Goal: Feedback & Contribution: Contribute content

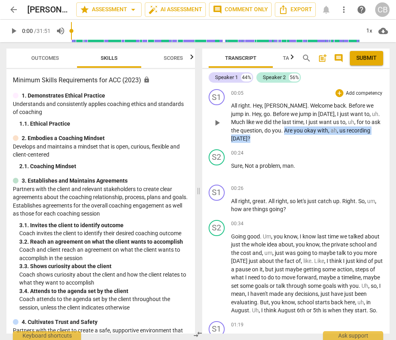
drag, startPoint x: 275, startPoint y: 131, endPoint x: 379, endPoint y: 128, distance: 104.0
click at [333, 128] on p "All right . Hey , [PERSON_NAME] . Welcome back . Before we jump in . Hey , go .…" at bounding box center [307, 122] width 153 height 41
click at [333, 90] on div "+" at bounding box center [340, 93] width 8 height 8
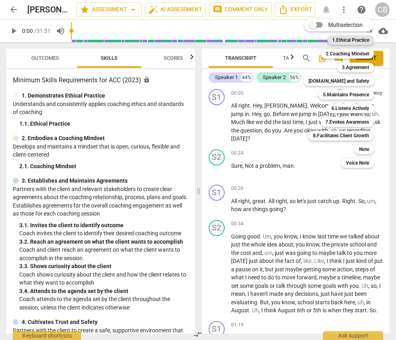
click at [333, 37] on b "1.Ethical Practice" at bounding box center [350, 40] width 37 height 10
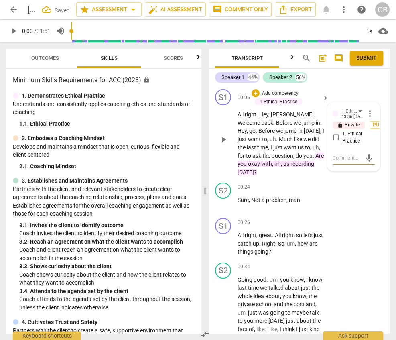
click at [333, 134] on input "1. Ethical Practice" at bounding box center [336, 138] width 13 height 10
checkbox input "true"
click at [333, 213] on div "S2 play_arrow pause 00:24 + Add competency keyboard_arrow_right Sure , Not a pr…" at bounding box center [299, 196] width 181 height 35
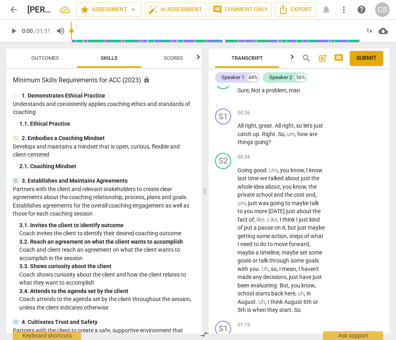
scroll to position [111, 0]
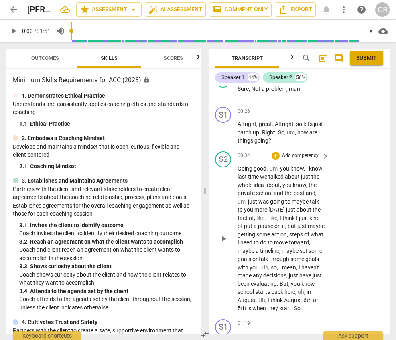
click at [225, 244] on span "play_arrow" at bounding box center [224, 239] width 10 height 10
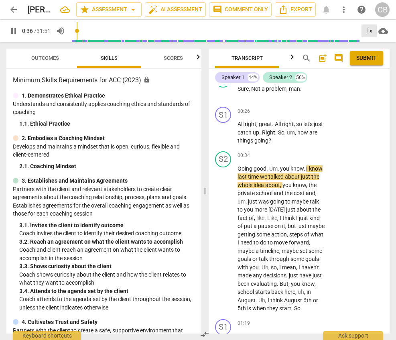
click at [333, 30] on div "1x" at bounding box center [369, 30] width 15 height 13
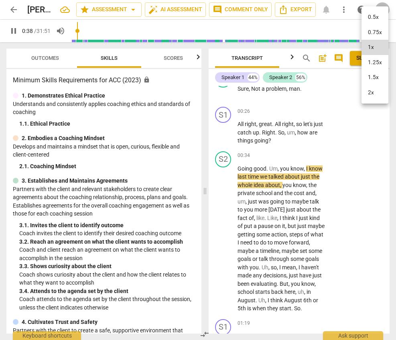
click at [333, 63] on li "1.25x" at bounding box center [375, 62] width 27 height 15
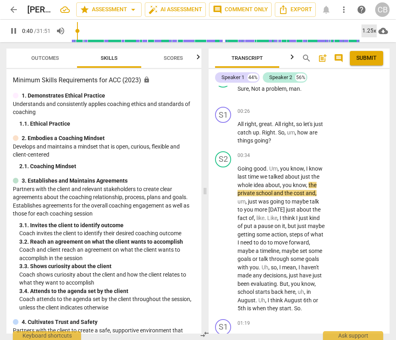
click at [333, 29] on div "1.25x" at bounding box center [369, 30] width 15 height 13
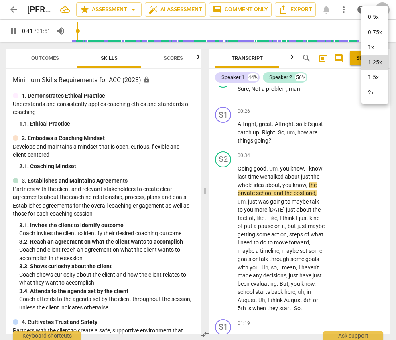
click at [333, 74] on li "1.5x" at bounding box center [375, 77] width 27 height 15
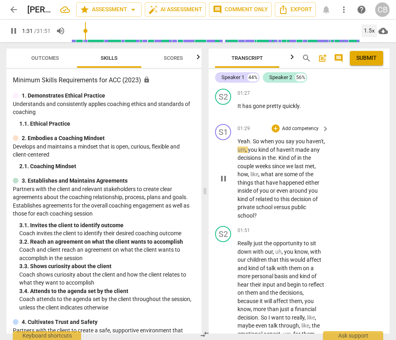
scroll to position [393, 0]
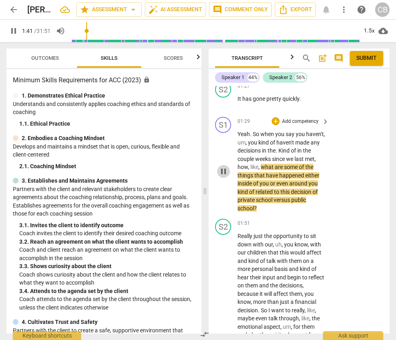
click at [223, 176] on span "pause" at bounding box center [224, 172] width 10 height 10
type input "102"
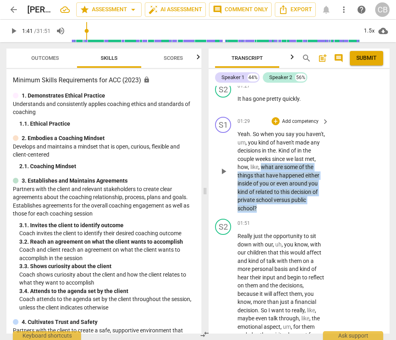
drag, startPoint x: 274, startPoint y: 173, endPoint x: 273, endPoint y: 212, distance: 39.4
click at [273, 212] on p "Yeah . So when you say you haven't , um , you kind of haven't made any decision…" at bounding box center [282, 171] width 88 height 82
click at [277, 125] on div "+" at bounding box center [276, 121] width 8 height 8
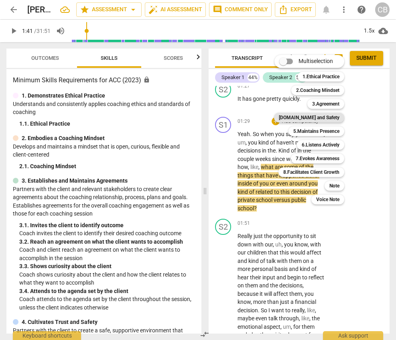
click at [322, 118] on b "[DOMAIN_NAME] and Safety" at bounding box center [309, 118] width 61 height 10
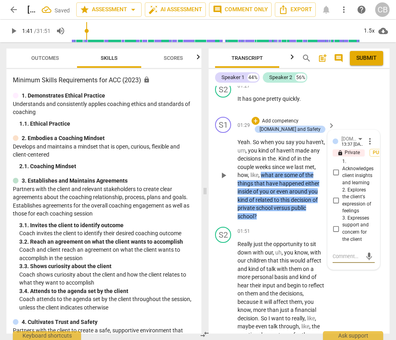
click at [333, 177] on input "1. Acknowledges client insights and learning" at bounding box center [336, 172] width 13 height 10
checkbox input "true"
click at [333, 257] on div "mic" at bounding box center [354, 256] width 42 height 18
click at [333, 260] on textarea at bounding box center [347, 257] width 29 height 8
paste textarea "✓ Coach inquired about the client’s insight, awareness, or learning"
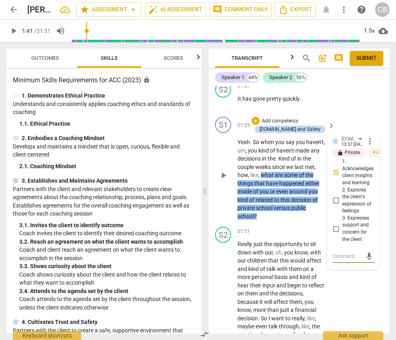
type textarea "✓ Coach inquired about the client’s insight, awareness, or learning"
click at [333, 281] on textarea "✓ Coach inquired about the client’s insight, awareness, or learning" at bounding box center [347, 276] width 29 height 46
click at [333, 297] on textarea "✓ Coach inquired about the client’s insight, awareness, or learning" at bounding box center [347, 276] width 29 height 46
click at [333, 295] on textarea "✓ Coach inquired about the client’s insight, awareness, or learning" at bounding box center [347, 276] width 29 height 46
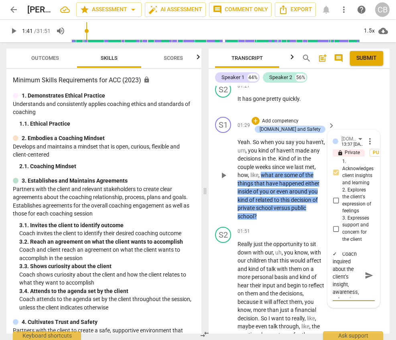
scroll to position [0, 0]
click at [333, 263] on textarea "✓ Coach inquired about the client’s insight, awareness, or learning" at bounding box center [347, 276] width 29 height 46
type textarea "✓Coach inquired about the client’s insight, awareness, or learning"
type textarea "Coach inquired about the client’s insight, awareness, or learning"
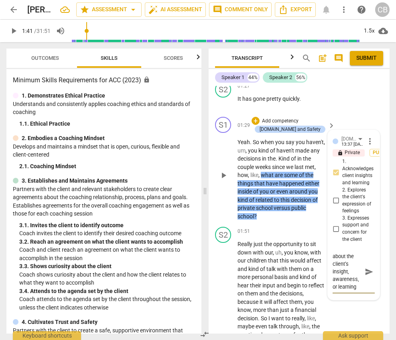
scroll to position [22, 0]
click at [333, 273] on textarea "Coach inquired about the client’s insight, awareness, or learning" at bounding box center [347, 272] width 29 height 38
type textarea "Coach inquired about the client’s insight, awareness, or learning"
click at [333, 276] on span "send" at bounding box center [369, 271] width 9 height 9
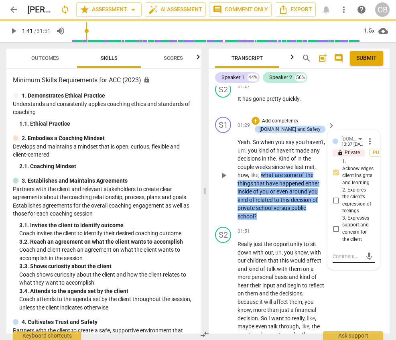
scroll to position [0, 0]
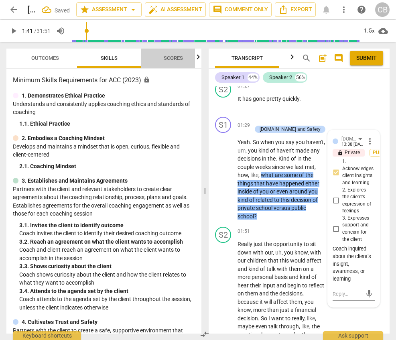
click at [166, 54] on span "Scores" at bounding box center [173, 58] width 39 height 11
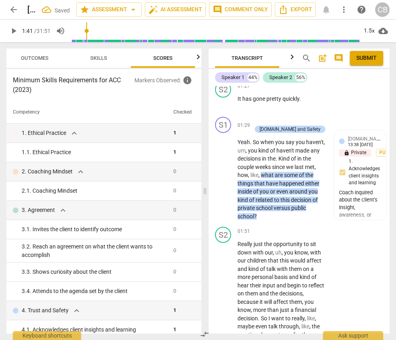
scroll to position [0, 10]
click at [274, 280] on span "personal" at bounding box center [263, 277] width 23 height 6
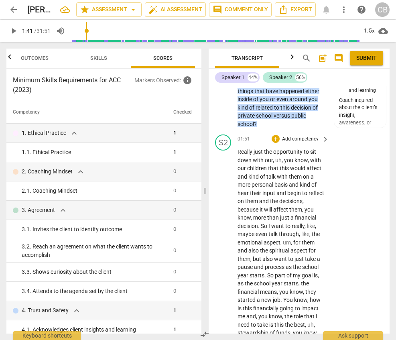
scroll to position [497, 0]
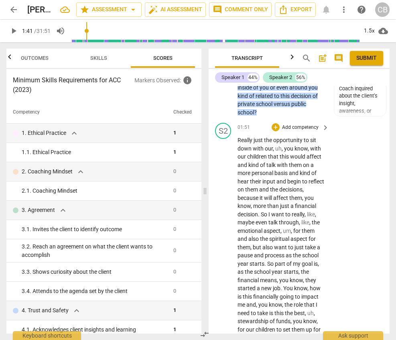
click at [228, 200] on div "play_arrow pause" at bounding box center [227, 338] width 20 height 398
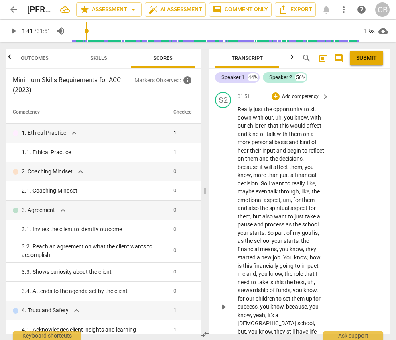
scroll to position [543, 0]
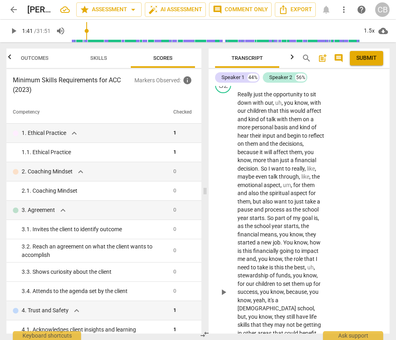
click at [225, 242] on div "play_arrow pause" at bounding box center [227, 292] width 20 height 398
click at [225, 297] on span "play_arrow" at bounding box center [224, 292] width 10 height 10
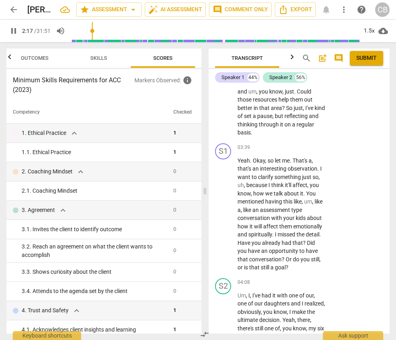
scroll to position [900, 0]
drag, startPoint x: 294, startPoint y: 160, endPoint x: 318, endPoint y: 169, distance: 25.7
click at [318, 169] on p "Yeah . Okay , so let me . That's a , that's an interesting observation . I want…" at bounding box center [282, 213] width 88 height 115
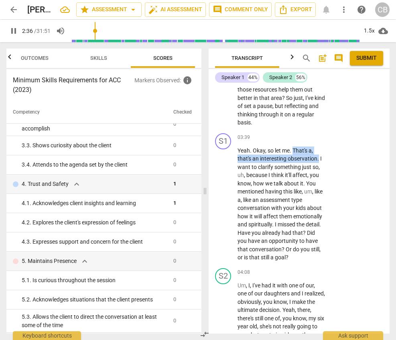
scroll to position [910, 0]
click at [275, 137] on div "+" at bounding box center [276, 137] width 8 height 8
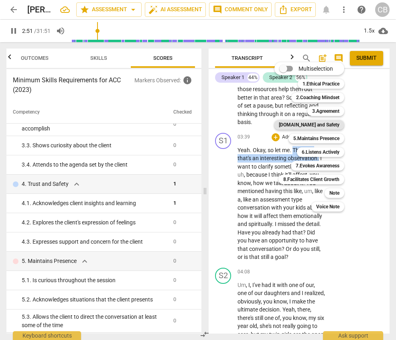
scroll to position [770, 0]
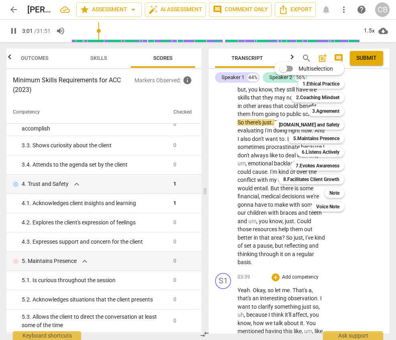
click at [333, 215] on div at bounding box center [198, 170] width 396 height 340
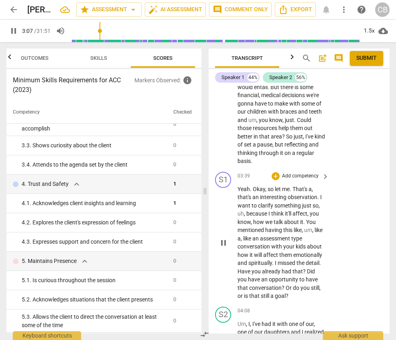
scroll to position [872, 0]
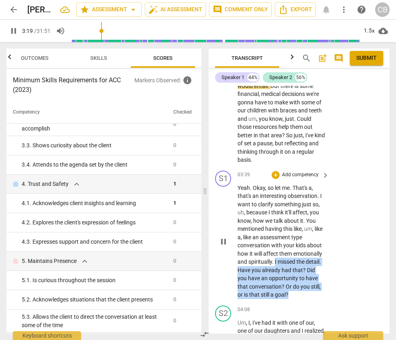
drag, startPoint x: 275, startPoint y: 262, endPoint x: 302, endPoint y: 292, distance: 40.7
click at [302, 292] on p "Yeah . Okay , so let me . That's a , that's an interesting observation . I want…" at bounding box center [282, 241] width 88 height 115
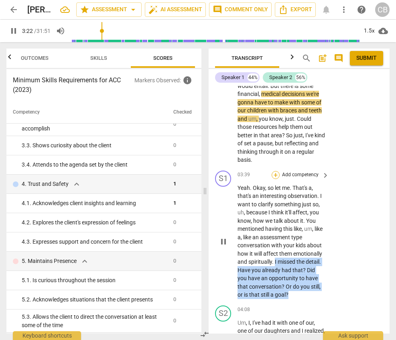
click at [277, 175] on div "+" at bounding box center [276, 175] width 8 height 8
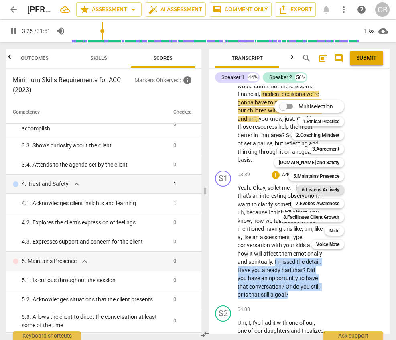
click at [317, 190] on b "6.Listens Actively" at bounding box center [321, 190] width 38 height 10
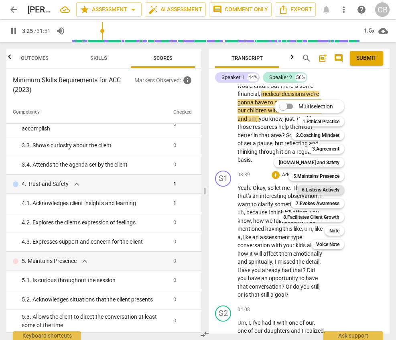
type input "206"
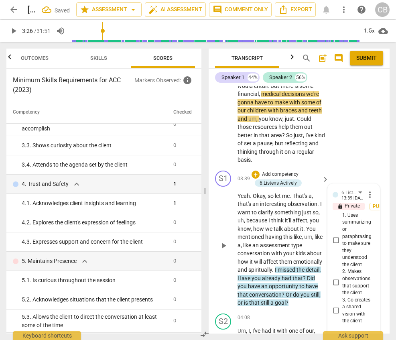
scroll to position [1008, 0]
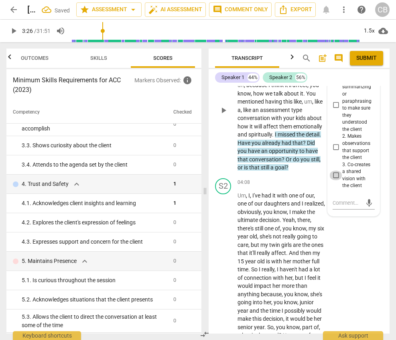
click at [333, 179] on input "3. Co-creates a shared vision with the client" at bounding box center [336, 176] width 13 height 10
checkbox input "true"
click at [333, 263] on div "S2 play_arrow pause 04:08 + Add competency keyboard_arrow_right Um , I , I've h…" at bounding box center [299, 341] width 181 height 332
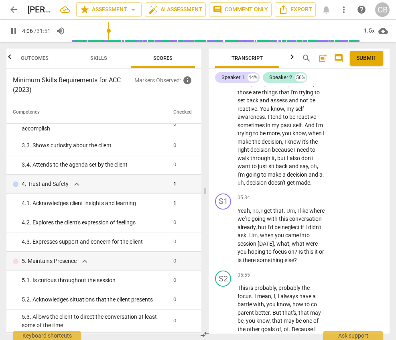
scroll to position [1326, 0]
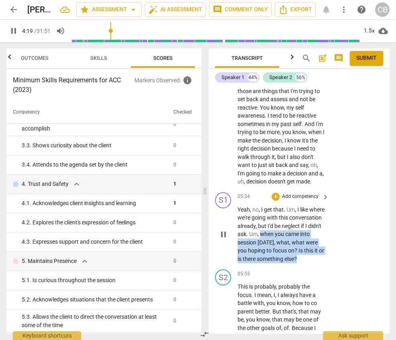
drag, startPoint x: 303, startPoint y: 244, endPoint x: 291, endPoint y: 275, distance: 32.9
click at [292, 263] on p "Yeah , no , I get that . Um , I like where we're going with this conversation a…" at bounding box center [282, 235] width 88 height 58
click at [275, 201] on div "+" at bounding box center [276, 197] width 8 height 8
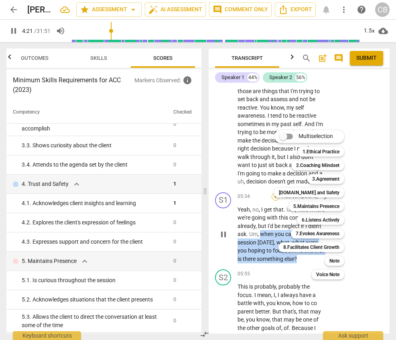
scroll to position [1163, 0]
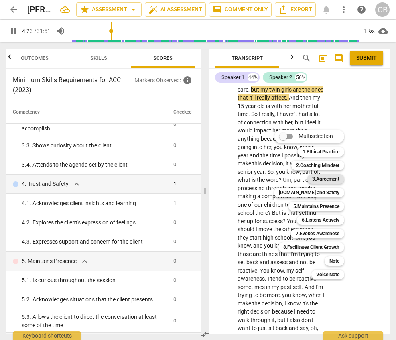
click at [332, 178] on b "3.Agreement" at bounding box center [325, 179] width 27 height 10
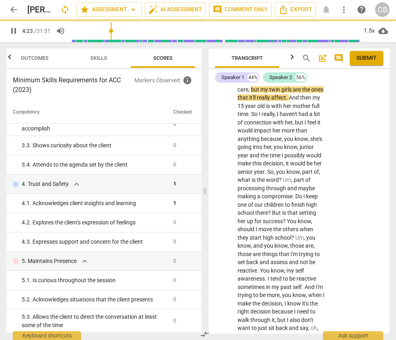
type input "264"
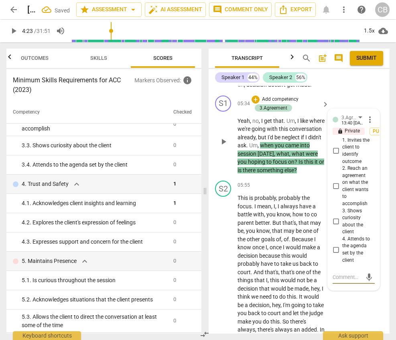
scroll to position [1399, 0]
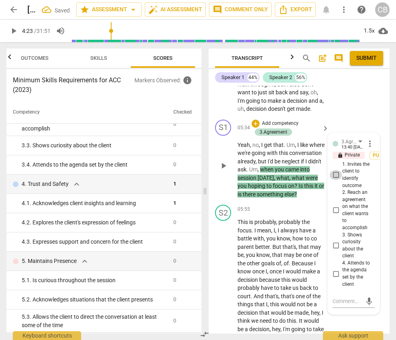
click at [333, 180] on input "1. Invites the client to identify outcome" at bounding box center [336, 175] width 13 height 10
checkbox input "true"
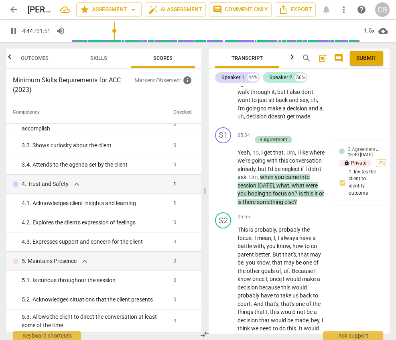
scroll to position [1424, 0]
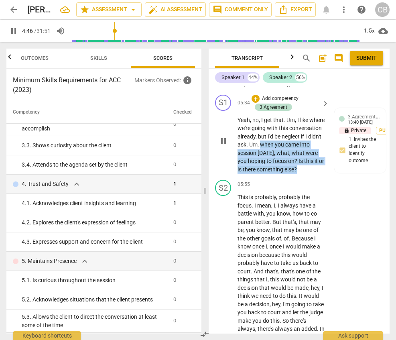
drag, startPoint x: 285, startPoint y: 185, endPoint x: 303, endPoint y: 153, distance: 37.4
click at [304, 153] on p "Yeah , no , I get that . Um , I like where we're going with this conversation a…" at bounding box center [282, 145] width 88 height 58
click at [255, 103] on div "+" at bounding box center [256, 99] width 8 height 8
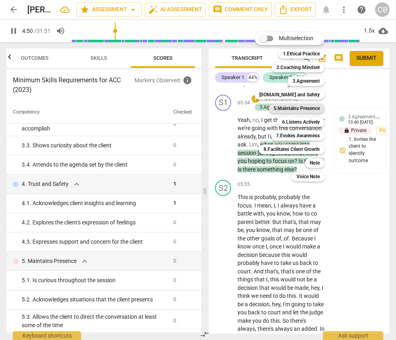
click at [308, 110] on b "5.Maintains Presence" at bounding box center [297, 109] width 46 height 10
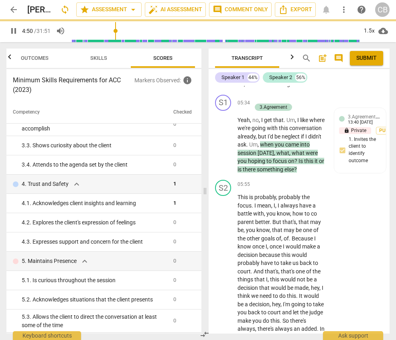
type input "291"
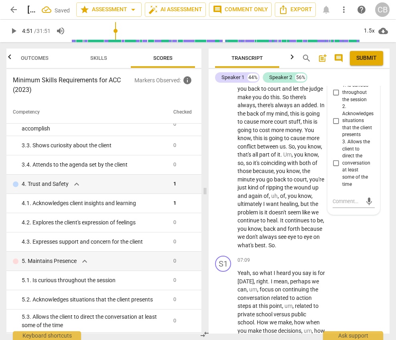
scroll to position [1654, 0]
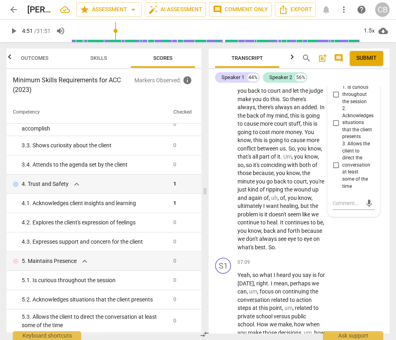
click at [333, 170] on input "3. Allows the client to direct the conversation at least some of the time" at bounding box center [336, 166] width 13 height 10
checkbox input "true"
click at [333, 255] on div "S2 play_arrow pause 05:55 + Add competency keyboard_arrow_right This is probabl…" at bounding box center [299, 104] width 181 height 299
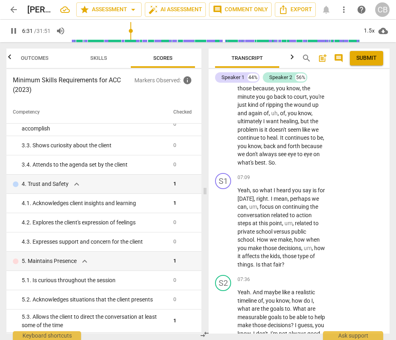
scroll to position [1755, 0]
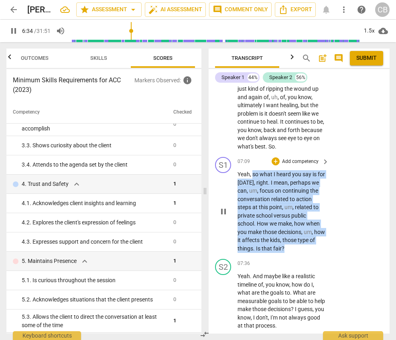
drag, startPoint x: 253, startPoint y: 192, endPoint x: 291, endPoint y: 262, distance: 80.1
click at [291, 253] on p "Yeah , so what I heard you say is for [DATE] , right . I mean , perhaps we can …" at bounding box center [282, 211] width 88 height 82
click at [275, 165] on div "+" at bounding box center [276, 161] width 8 height 8
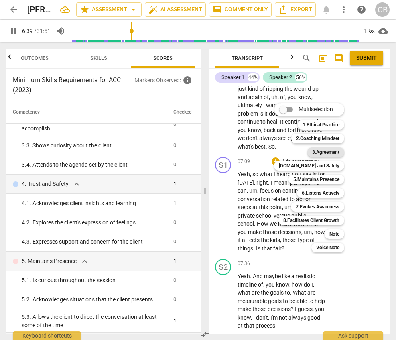
click at [322, 152] on b "3.Agreement" at bounding box center [325, 152] width 27 height 10
type input "399"
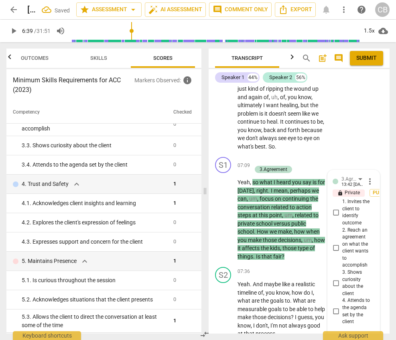
scroll to position [1900, 0]
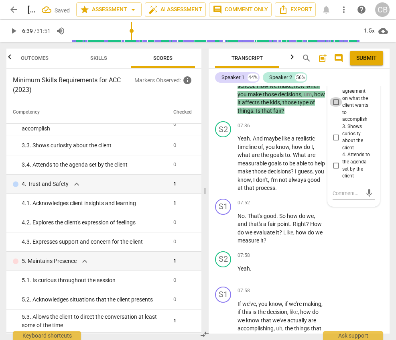
click at [333, 107] on input "2. Reach an agreement on what the client wants to accomplish" at bounding box center [336, 102] width 13 height 10
checkbox input "true"
click at [333, 248] on div "S1 play_arrow pause 07:52 + Add competency keyboard_arrow_right No . That's goo…" at bounding box center [299, 222] width 181 height 53
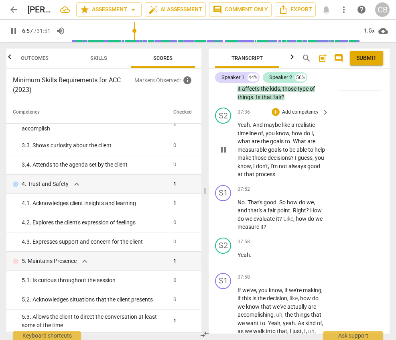
scroll to position [1918, 0]
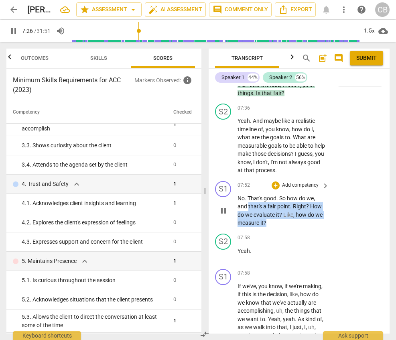
drag, startPoint x: 249, startPoint y: 223, endPoint x: 281, endPoint y: 240, distance: 36.7
click at [281, 227] on p "No . That's good . So how do we , and that's a fair point . Right ? How do we e…" at bounding box center [282, 210] width 88 height 33
click at [275, 189] on div "+" at bounding box center [276, 185] width 8 height 8
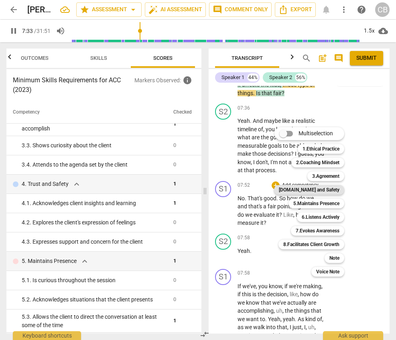
click at [320, 188] on b "[DOMAIN_NAME] and Safety" at bounding box center [309, 190] width 61 height 10
type input "454"
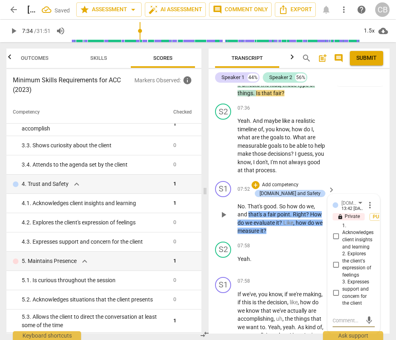
scroll to position [2045, 0]
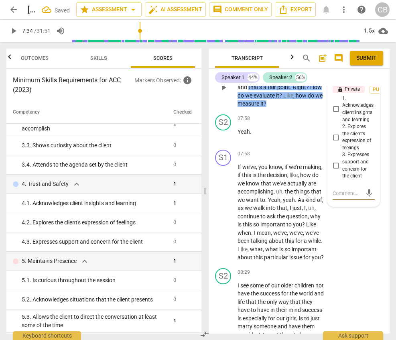
click at [333, 114] on input "1. Acknowledges client insights and learning" at bounding box center [336, 109] width 13 height 10
checkbox input "true"
click at [333, 265] on div "S1 play_arrow pause 07:58 + Add competency keyboard_arrow_right If we've , you …" at bounding box center [299, 206] width 181 height 118
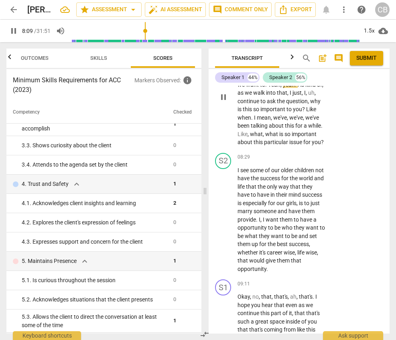
scroll to position [2159, 0]
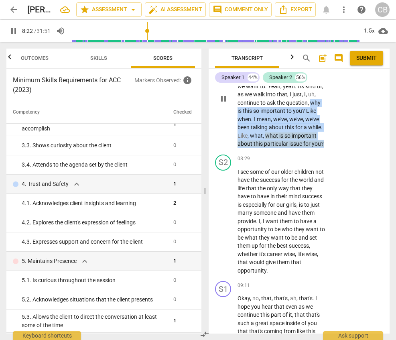
drag, startPoint x: 312, startPoint y: 120, endPoint x: 310, endPoint y: 170, distance: 49.8
click at [310, 148] on p "If we've , you know , if we're making , if this is the decision , like , how do…" at bounding box center [282, 98] width 88 height 99
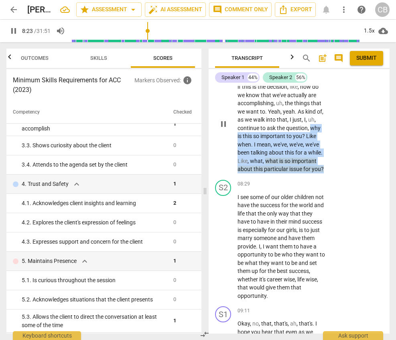
scroll to position [2110, 0]
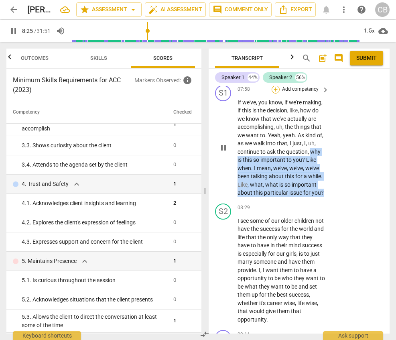
click at [274, 94] on div "+" at bounding box center [276, 90] width 8 height 8
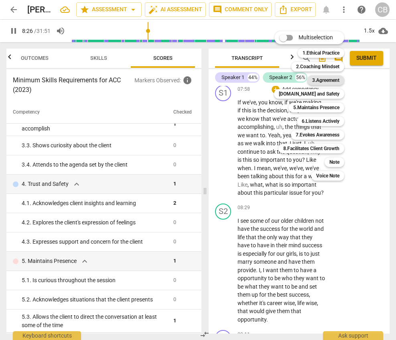
click at [329, 79] on b "3.Agreement" at bounding box center [325, 80] width 27 height 10
type input "507"
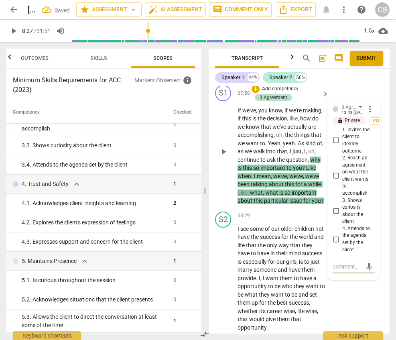
click at [333, 216] on input "3. Shows curiosity about the client" at bounding box center [336, 211] width 13 height 10
checkbox input "true"
click at [333, 311] on div "S2 play_arrow pause 08:29 + Add competency keyboard_arrow_right I see some of o…" at bounding box center [299, 271] width 181 height 127
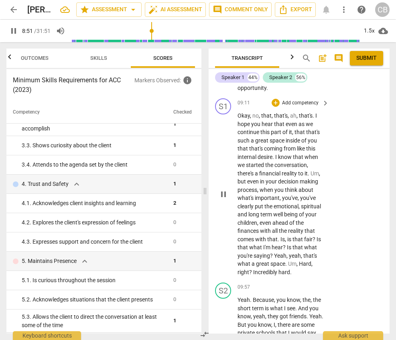
scroll to position [2356, 0]
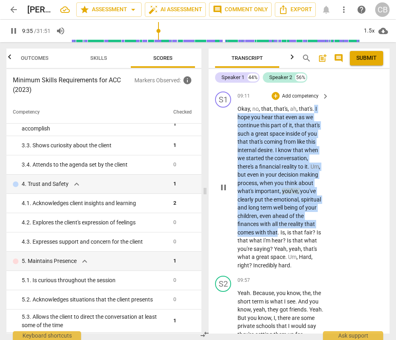
drag, startPoint x: 314, startPoint y: 133, endPoint x: 277, endPoint y: 255, distance: 127.7
click at [277, 255] on p "Okay , no , that , that's , ah , that's . I hope you hear that even as we conti…" at bounding box center [282, 187] width 88 height 165
click at [276, 100] on div "+" at bounding box center [276, 96] width 8 height 8
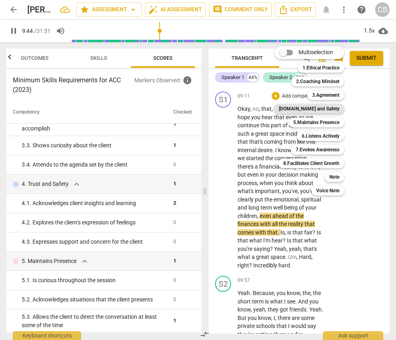
click at [318, 109] on b "[DOMAIN_NAME] and Safety" at bounding box center [309, 109] width 61 height 10
type input "585"
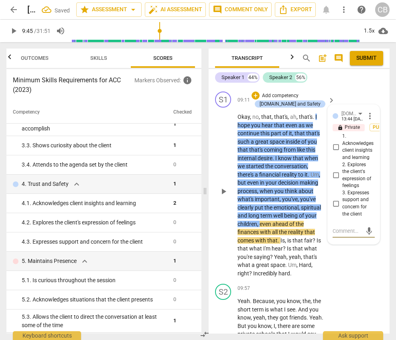
click at [333, 208] on input "3. Expresses support and concern for the client" at bounding box center [336, 204] width 13 height 10
checkbox input "true"
click at [333, 281] on div "S1 play_arrow pause 09:11 + Add competency [DOMAIN_NAME] and Safety keyboard_ar…" at bounding box center [299, 184] width 181 height 192
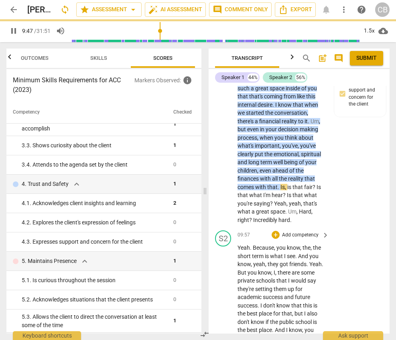
scroll to position [2411, 0]
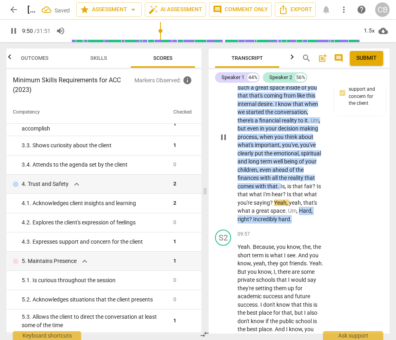
drag, startPoint x: 300, startPoint y: 236, endPoint x: 300, endPoint y: 244, distance: 8.4
click at [300, 223] on p "Okay , no , that , that's , ah , that's . I hope you hear that even as we conti…" at bounding box center [282, 141] width 88 height 165
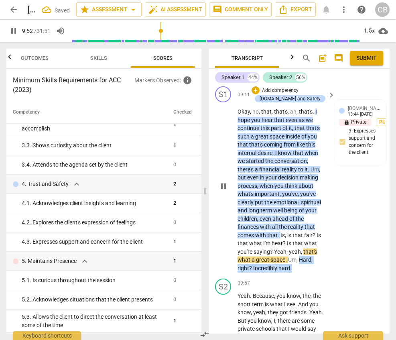
scroll to position [2346, 0]
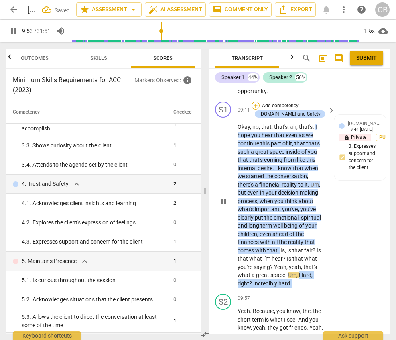
click at [257, 110] on div "+" at bounding box center [256, 106] width 8 height 8
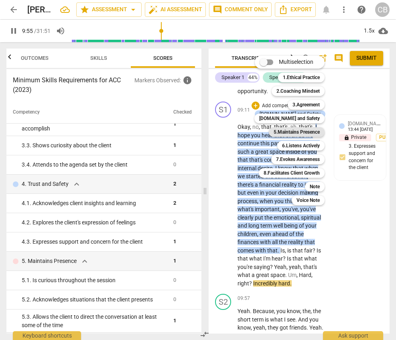
click at [300, 132] on b "5.Maintains Presence" at bounding box center [297, 132] width 46 height 10
type input "596"
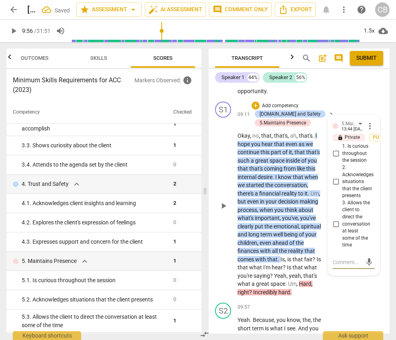
click at [333, 187] on input "2. Acknowledges situations that the client presents" at bounding box center [336, 182] width 13 height 10
checkbox input "true"
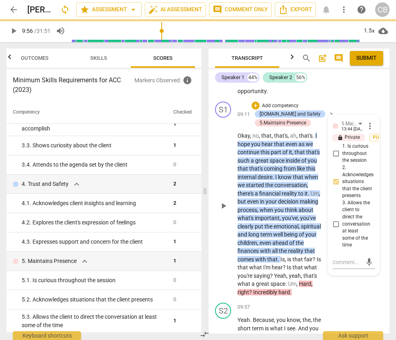
click at [333, 299] on div "S1 play_arrow pause 09:11 + Add competency [DOMAIN_NAME] and Safety 5.Maintains…" at bounding box center [299, 198] width 181 height 201
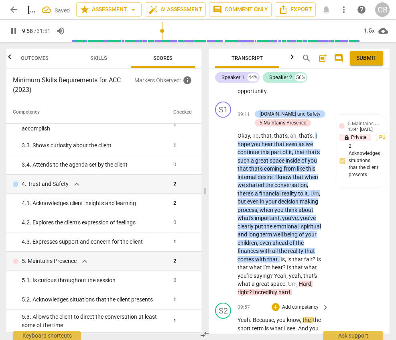
scroll to position [2602, 0]
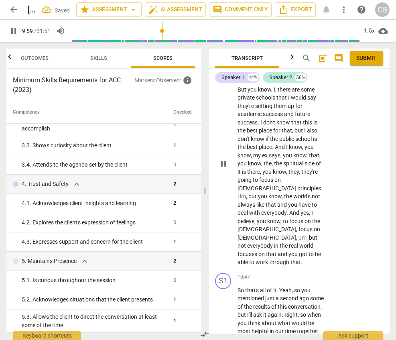
click at [223, 232] on div "play_arrow pause" at bounding box center [227, 163] width 20 height 201
click at [223, 169] on span "pause" at bounding box center [224, 164] width 10 height 10
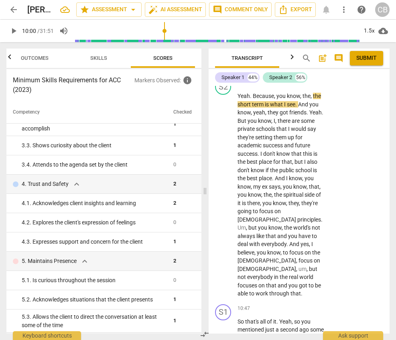
scroll to position [2572, 0]
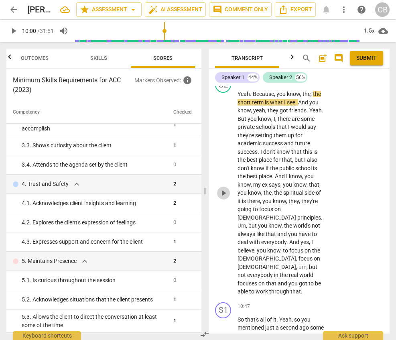
click at [226, 198] on span "play_arrow" at bounding box center [224, 193] width 10 height 10
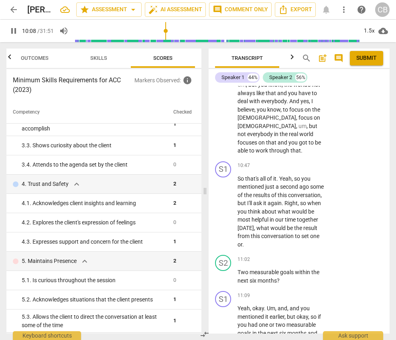
scroll to position [2725, 0]
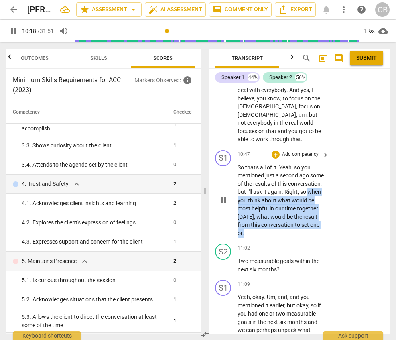
drag, startPoint x: 261, startPoint y: 217, endPoint x: 316, endPoint y: 249, distance: 63.7
click at [316, 238] on p "So that's all of it . Yeah , so you mentioned just a second ago some of the res…" at bounding box center [282, 200] width 88 height 74
click at [275, 159] on div "+" at bounding box center [276, 155] width 8 height 8
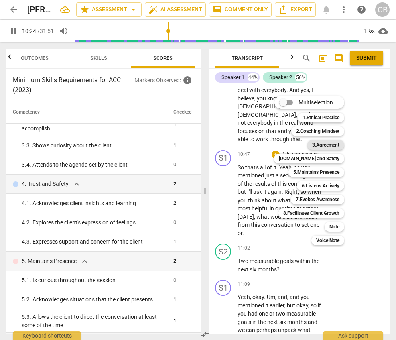
click at [320, 143] on b "3.Agreement" at bounding box center [325, 145] width 27 height 10
type input "625"
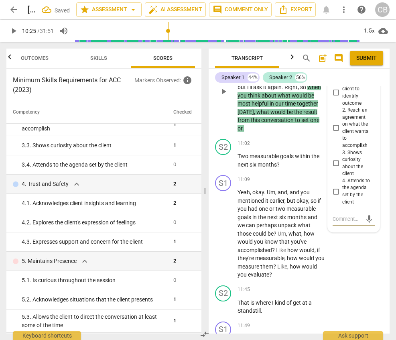
scroll to position [2834, 0]
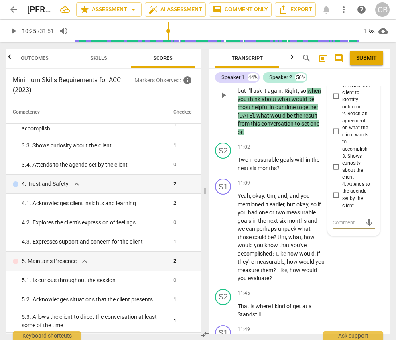
click at [333, 136] on input "2. Reach an agreement on what the client wants to accomplish" at bounding box center [336, 132] width 13 height 10
checkbox input "true"
click at [333, 275] on div "S1 play_arrow pause 11:09 + Add competency keyboard_arrow_right Yeah , okay . U…" at bounding box center [299, 230] width 181 height 110
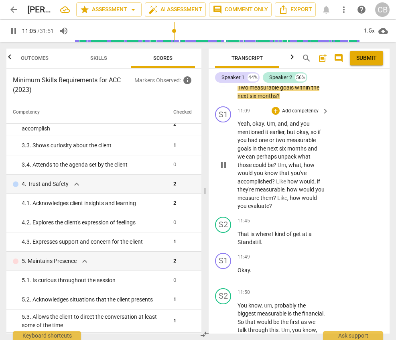
scroll to position [2912, 0]
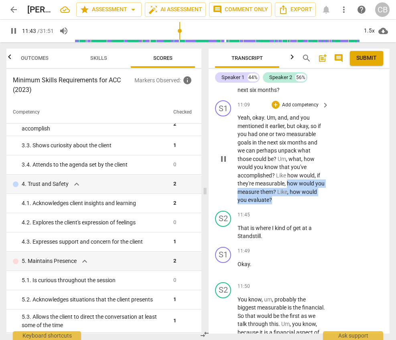
drag, startPoint x: 288, startPoint y: 200, endPoint x: 291, endPoint y: 215, distance: 15.6
click at [291, 204] on p "Yeah , okay . Um , and , and you mentioned it earlier , but okay , so if you ha…" at bounding box center [282, 159] width 88 height 91
click at [275, 109] on div "+" at bounding box center [276, 105] width 8 height 8
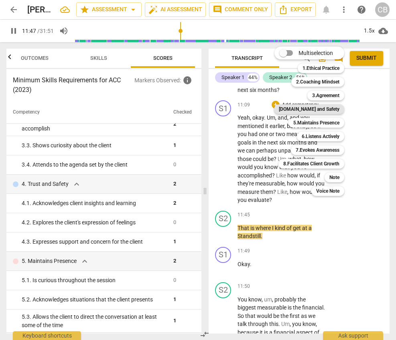
click at [317, 109] on b "[DOMAIN_NAME] and Safety" at bounding box center [309, 109] width 61 height 10
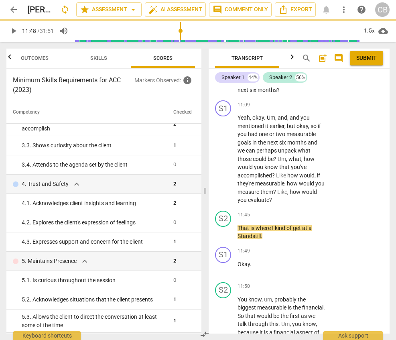
type input "708"
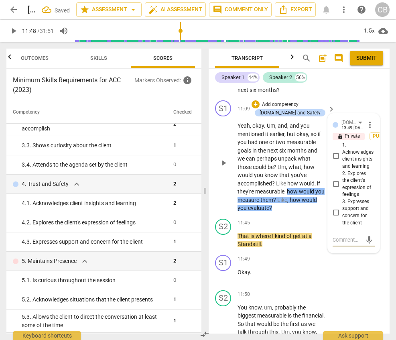
click at [333, 189] on input "2. Explores the client's expression of feelings" at bounding box center [336, 184] width 13 height 10
checkbox input "false"
click at [333, 130] on span "more_vert" at bounding box center [370, 125] width 10 height 10
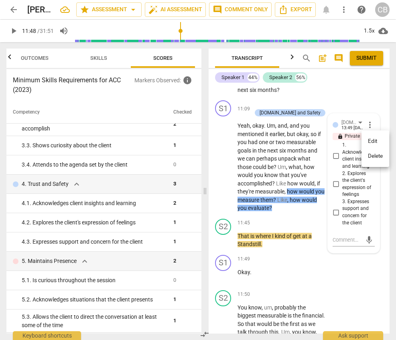
click at [333, 155] on li "Delete" at bounding box center [376, 156] width 28 height 15
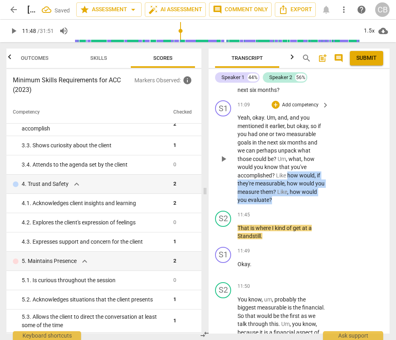
drag, startPoint x: 289, startPoint y: 193, endPoint x: 289, endPoint y: 220, distance: 27.3
click at [289, 204] on p "Yeah , okay . Um , and , and you mentioned it earlier , but okay , so if you ha…" at bounding box center [282, 159] width 88 height 91
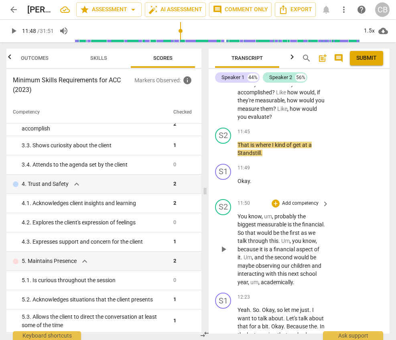
click at [333, 258] on div "S2 play_arrow pause 11:50 + Add competency keyboard_arrow_right You know , um ,…" at bounding box center [299, 243] width 181 height 94
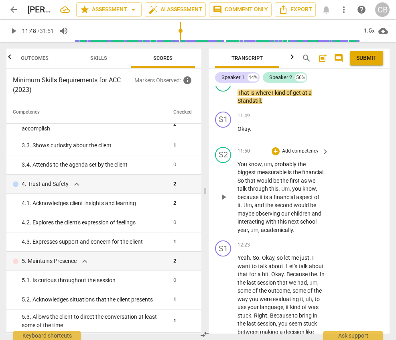
scroll to position [3048, 0]
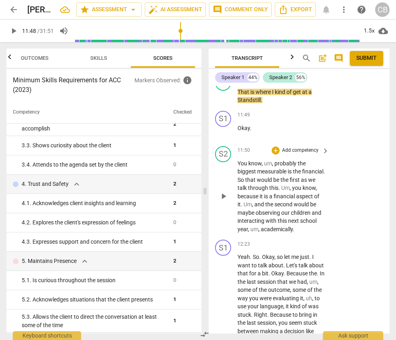
click at [224, 201] on span "play_arrow" at bounding box center [224, 196] width 10 height 10
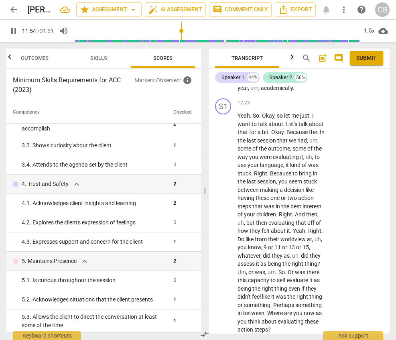
scroll to position [3191, 0]
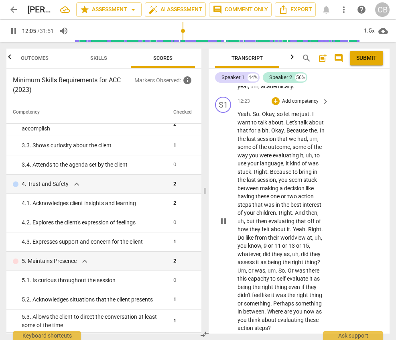
drag, startPoint x: 261, startPoint y: 138, endPoint x: 275, endPoint y: 159, distance: 24.4
click at [275, 159] on p "Yeah . So . Okay , so let me just . I want to talk about . Let's talk about tha…" at bounding box center [282, 221] width 88 height 222
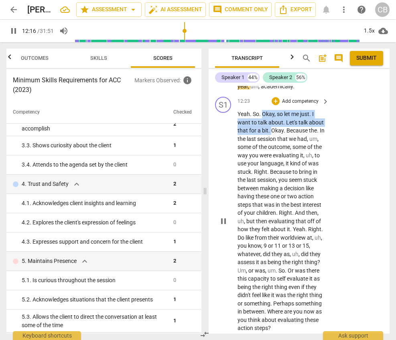
drag, startPoint x: 264, startPoint y: 139, endPoint x: 270, endPoint y: 158, distance: 19.9
click at [270, 158] on p "Yeah . So . Okay , so let me just . I want to talk about . Let's talk about tha…" at bounding box center [282, 221] width 88 height 222
copy p "Okay , so let me just . I want to talk about . Let's talk about that for a bit ."
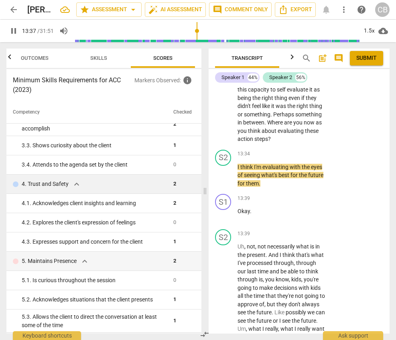
scroll to position [3378, 0]
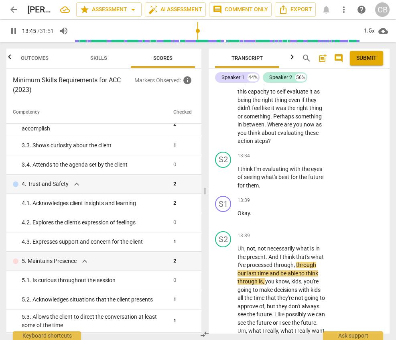
click at [14, 29] on span "pause" at bounding box center [14, 31] width 10 height 10
type input "826"
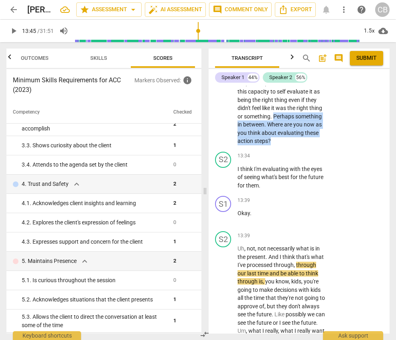
drag, startPoint x: 238, startPoint y: 148, endPoint x: 256, endPoint y: 171, distance: 28.9
click at [256, 145] on p "Yeah . So . Okay , so let me just . I want to talk about . Let's talk about tha…" at bounding box center [282, 34] width 88 height 222
drag, startPoint x: 238, startPoint y: 156, endPoint x: 254, endPoint y: 173, distance: 23.3
click at [254, 145] on p "Yeah . So . Okay , so let me just . I want to talk about . Let's talk about tha…" at bounding box center [282, 34] width 88 height 222
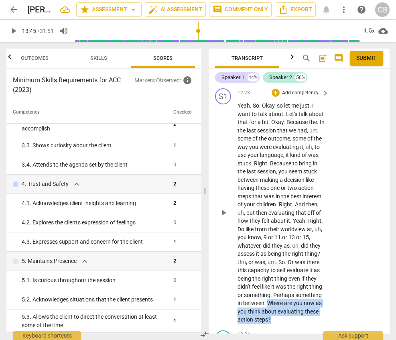
scroll to position [3200, 0]
click at [276, 96] on div "+" at bounding box center [276, 92] width 8 height 8
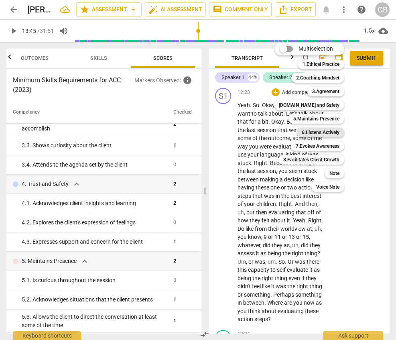
click at [308, 134] on b "6.Listens Actively" at bounding box center [321, 133] width 38 height 10
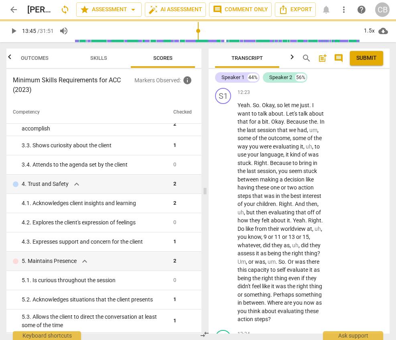
scroll to position [3224, 0]
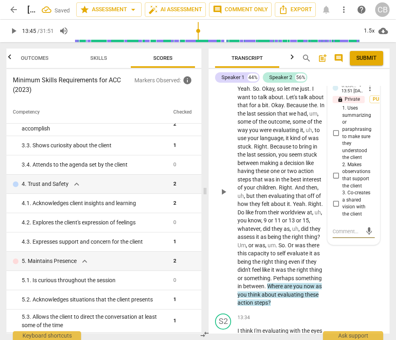
click at [333, 180] on input "2. Makes observations that support the client" at bounding box center [336, 176] width 13 height 10
checkbox input "true"
click at [333, 235] on textarea at bounding box center [347, 232] width 29 height 8
type textarea "C"
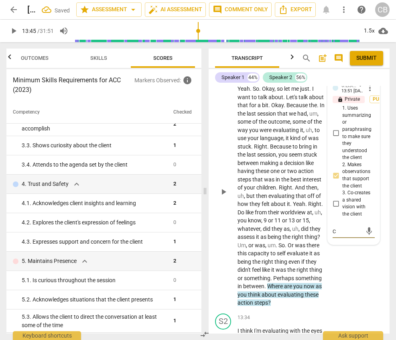
type textarea "Co"
type textarea "Coa"
type textarea "Coac"
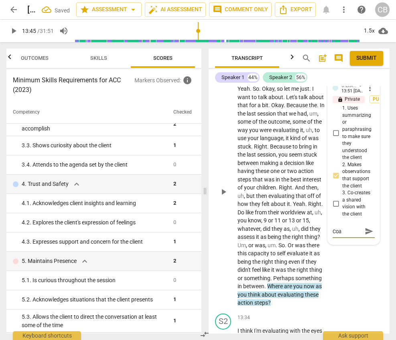
type textarea "Coac"
type textarea "Coach"
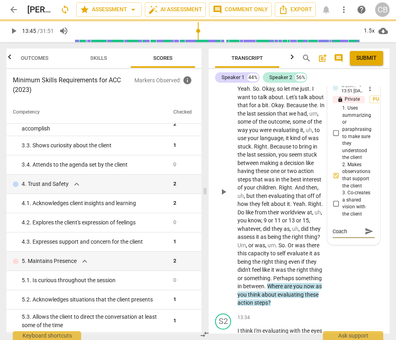
type textarea "Coach"
type textarea "Coach sh"
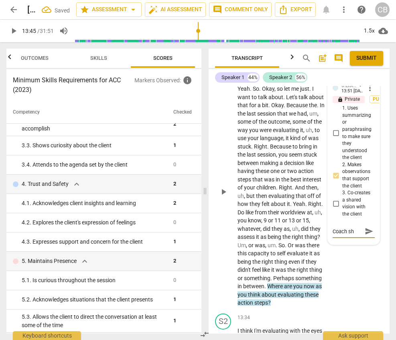
type textarea "Coach [PERSON_NAME]"
type textarea "Coach shar"
type textarea "Coach share"
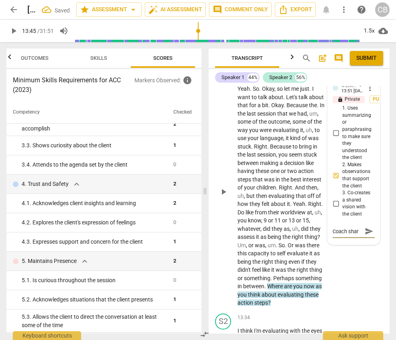
type textarea "Coach share"
type textarea "Coach shared"
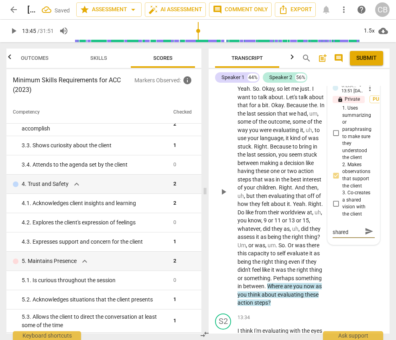
type textarea "Coach shared"
type textarea "Coach shared o"
type textarea "Coach shared ob"
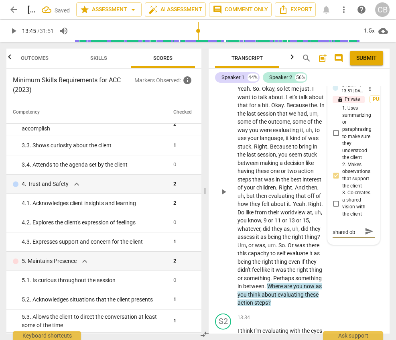
type textarea "Coach shared obs"
type textarea "Coach shared obse"
type textarea "Coach shared obser"
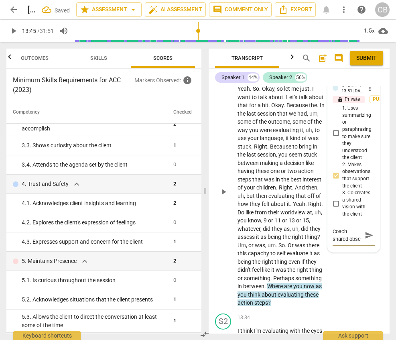
type textarea "Coach shared obser"
type textarea "Coach shared observ"
type textarea "Coach shared observa"
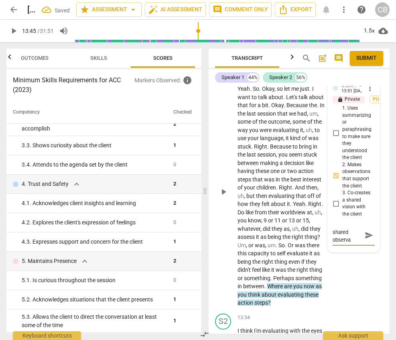
type textarea "Coach shared observat"
type textarea "Coach shared observati"
type textarea "Coach shared observatio"
type textarea "Coach shared observation"
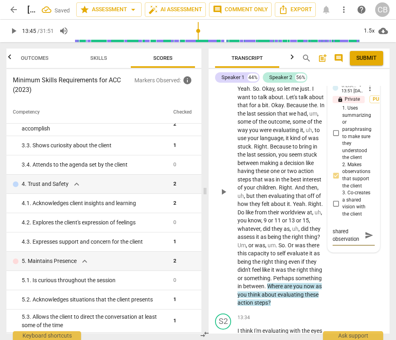
type textarea "Coach shared observation"
type textarea "Coach shared observation a"
type textarea "Coach shared observation an"
type textarea "Coach shared observation and"
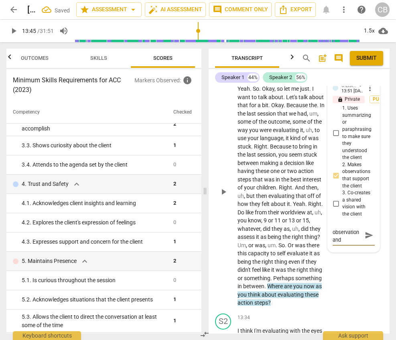
type textarea "Coach shared observation and"
type textarea "Coach shared observation and t"
type textarea "Coach shared observation and th"
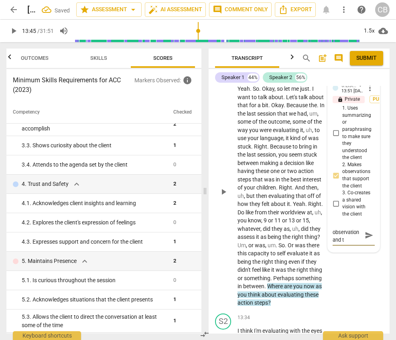
type textarea "Coach shared observation and th"
type textarea "Coach shared observation and the"
type textarea "Coach shared observation and then"
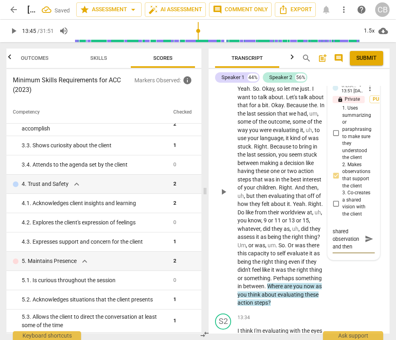
type textarea "Coach shared observation and then"
type textarea "Coach shared observation and then f"
type textarea "Coach shared observation and then fo"
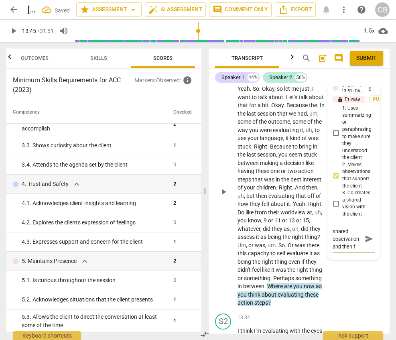
type textarea "Coach shared observation and then fo"
type textarea "Coach shared observation and then fol"
type textarea "Coach shared observation and then foll"
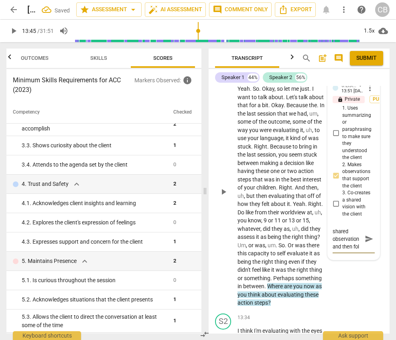
type textarea "Coach shared observation and then foll"
type textarea "Coach shared observation and then follo"
type textarea "Coach shared observation and then follow"
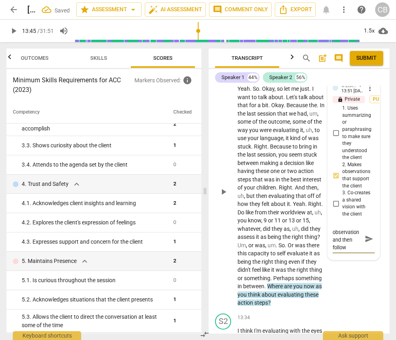
type textarea "Coach shared observation and then followe"
type textarea "Coach shared observation and then followed"
type textarea "Coach shared observation and then followed u"
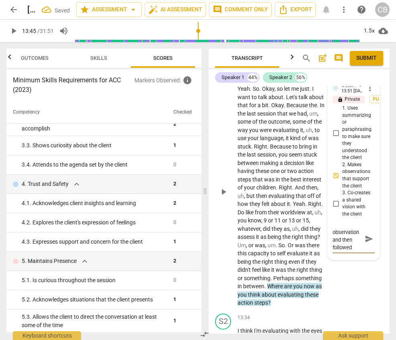
type textarea "Coach shared observation and then followed u"
type textarea "Coach shared observation and then followed up"
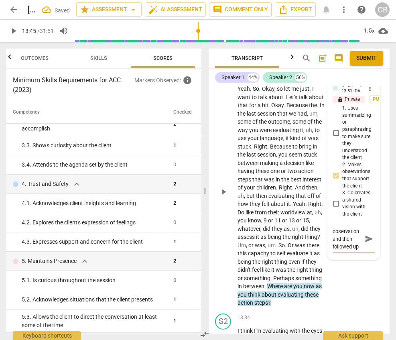
type textarea "Coach shared observation and then followed up w"
type textarea "Coach shared observation and then followed up wi"
type textarea "Coach shared observation and then followed up wit"
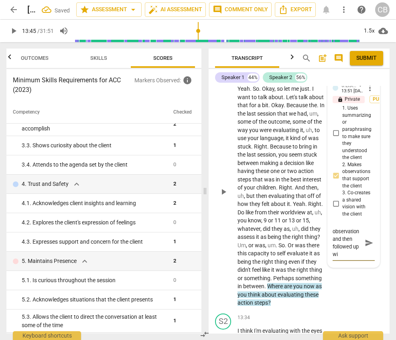
type textarea "Coach shared observation and then followed up wit"
type textarea "Coach shared observation and then followed up with"
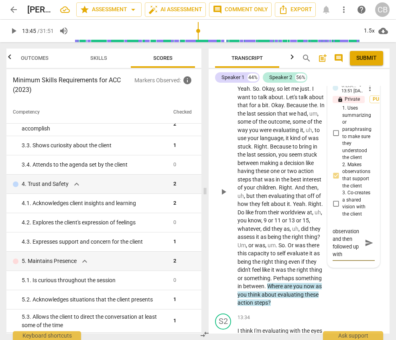
type textarea "Coach shared observation and then followed up with a"
type textarea "Coach shared observation and then followed up with an"
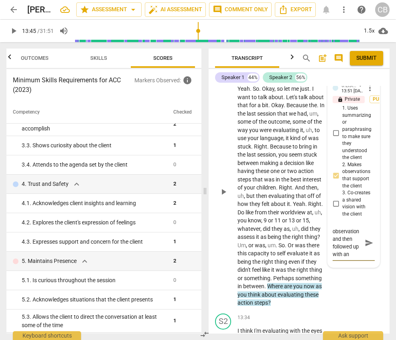
type textarea "Coach shared observation and then followed up with an"
type textarea "Coach shared observation and then followed up with an i"
type textarea "Coach shared observation and then followed up with an"
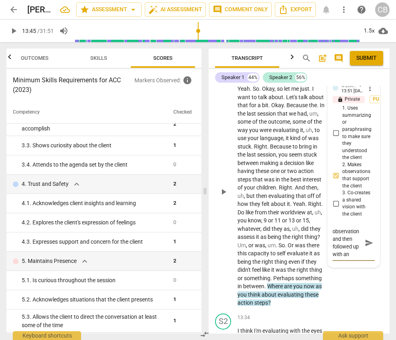
type textarea "Coach shared observation and then followed up with an o"
type textarea "Coach shared observation and then followed up with an op"
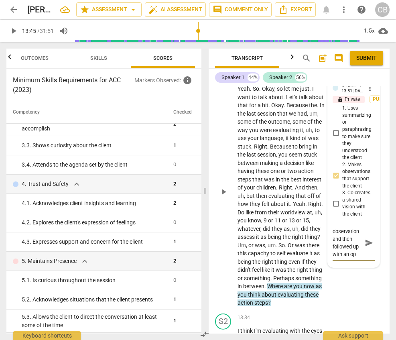
type textarea "Coach shared observation and then followed up with an ope"
type textarea "Coach shared observation and then followed up with an open"
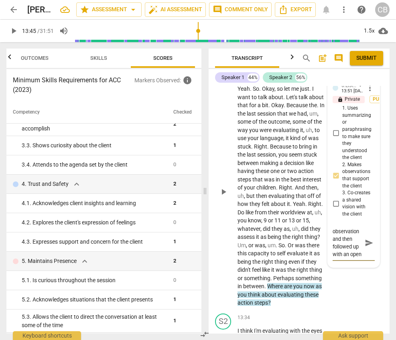
type textarea "Coach shared observation and then followed up with an open"
type textarea "Coach shared observation and then followed up with an open q"
type textarea "Coach shared observation and then followed up with an open qu"
type textarea "Coach shared observation and then followed up with an open que"
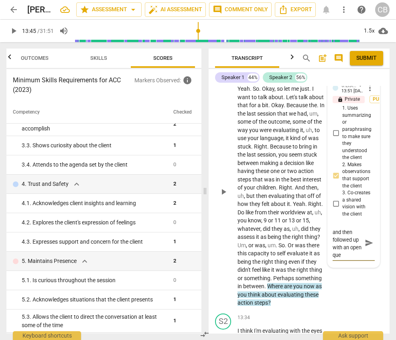
type textarea "Coach shared observation and then followed up with an open ques"
type textarea "Coach shared observation and then followed up with an open quest"
type textarea "Coach shared observation and then followed up with an open questi"
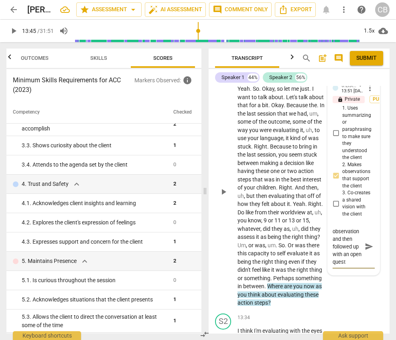
type textarea "Coach shared observation and then followed up with an open questi"
type textarea "Coach shared observation and then followed up with an open questio"
type textarea "Coach shared observation and then followed up with an open question"
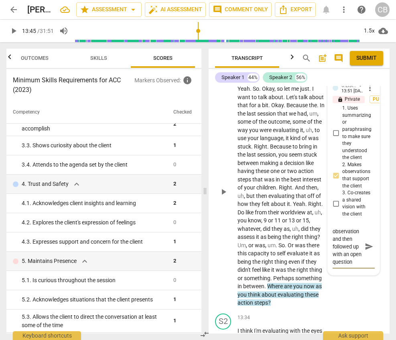
type textarea "Coach shared observation and then followed up with an open question."
click at [333, 251] on span "send" at bounding box center [369, 246] width 9 height 9
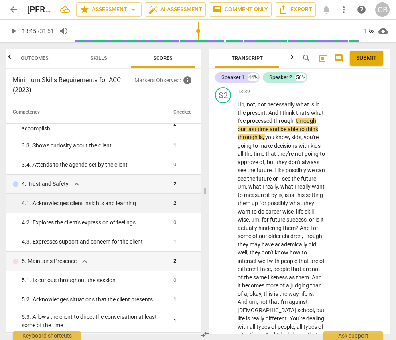
scroll to position [3534, 0]
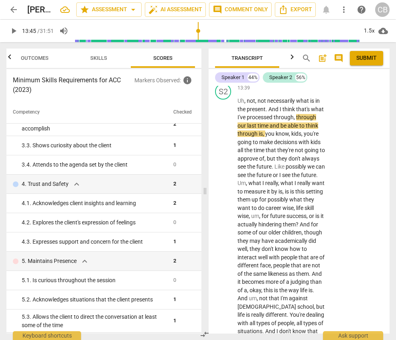
click at [12, 32] on span "play_arrow" at bounding box center [14, 31] width 10 height 10
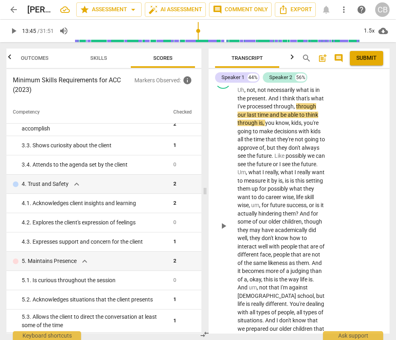
click at [222, 231] on span "play_arrow" at bounding box center [224, 226] width 10 height 10
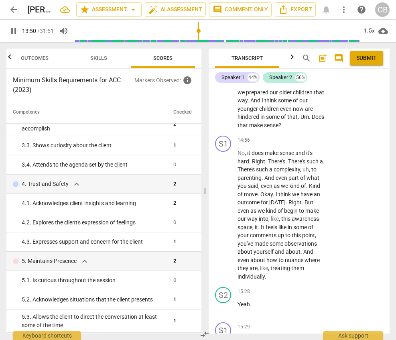
scroll to position [3796, 0]
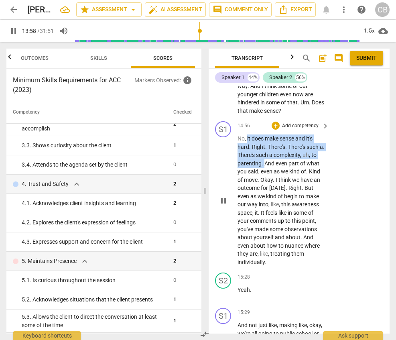
drag, startPoint x: 247, startPoint y: 180, endPoint x: 264, endPoint y: 202, distance: 27.1
click at [264, 202] on p "No , it does make sense and it's hard . Right . There's . There's such a . Ther…" at bounding box center [282, 200] width 88 height 132
click at [276, 130] on div "+" at bounding box center [276, 126] width 8 height 8
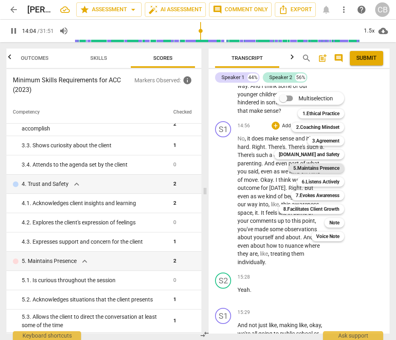
click at [328, 168] on b "5.Maintains Presence" at bounding box center [316, 168] width 46 height 10
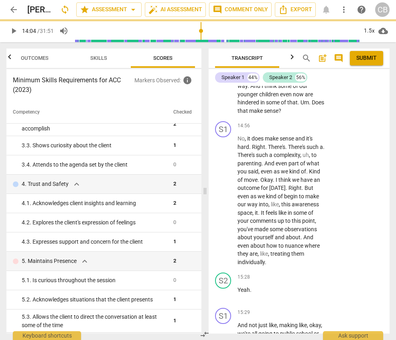
type input "845"
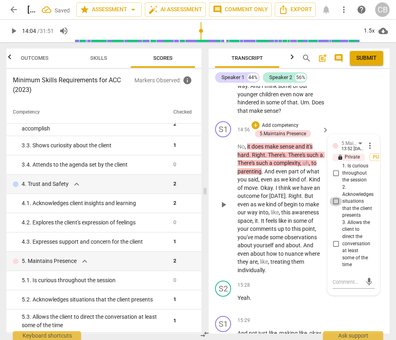
click at [333, 206] on input "2. Acknowledges situations that the client presents" at bounding box center [336, 202] width 13 height 10
checkbox input "true"
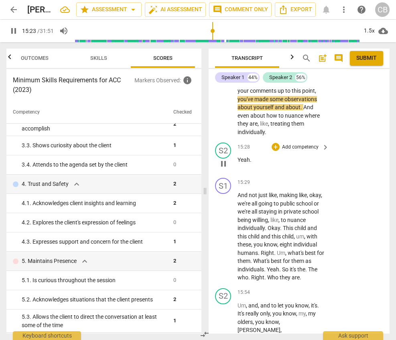
scroll to position [3935, 0]
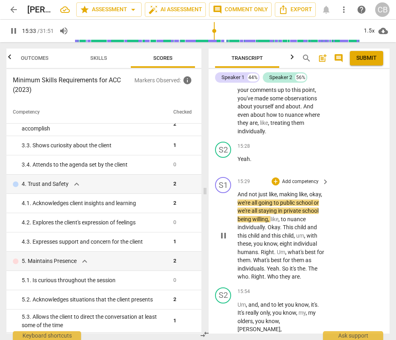
click at [224, 240] on span "pause" at bounding box center [224, 236] width 10 height 10
type input "934"
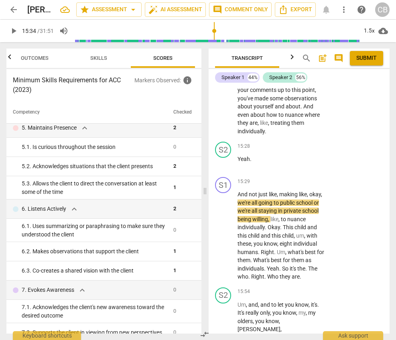
scroll to position [258, 0]
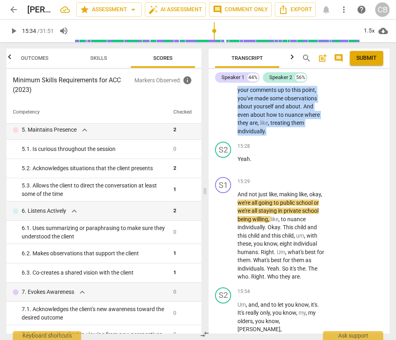
drag, startPoint x: 261, startPoint y: 122, endPoint x: 273, endPoint y: 170, distance: 48.9
click at [273, 135] on p "No , it does make sense and it's hard . Right . There's . There's such a . Ther…" at bounding box center [282, 70] width 88 height 132
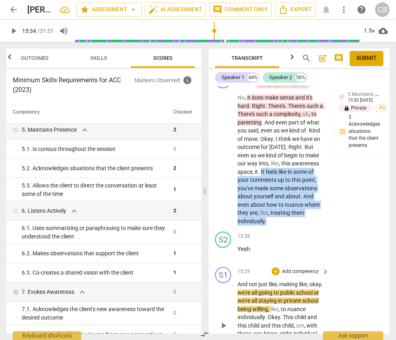
scroll to position [3841, 0]
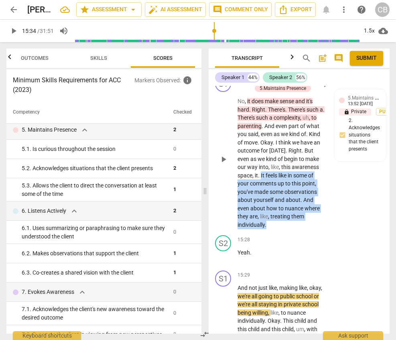
click at [255, 84] on div "+" at bounding box center [256, 80] width 8 height 8
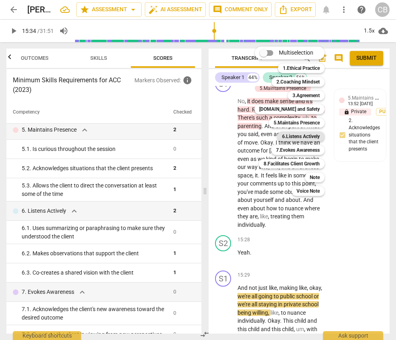
click at [297, 134] on b "6.Listens Actively" at bounding box center [301, 137] width 38 height 10
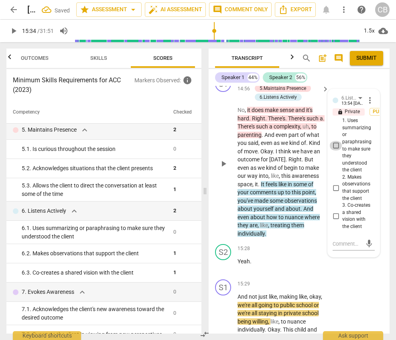
click at [333, 151] on input "1. Uses summarizing or paraphrasing to make sure they understood the client" at bounding box center [336, 146] width 13 height 10
checkbox input "true"
click at [333, 248] on textarea at bounding box center [347, 244] width 29 height 8
type textarea "T"
type textarea "Th"
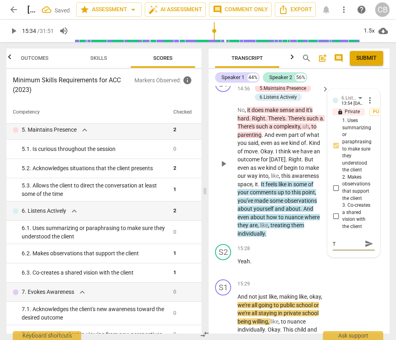
type textarea "Th"
type textarea "The"
type textarea "The co"
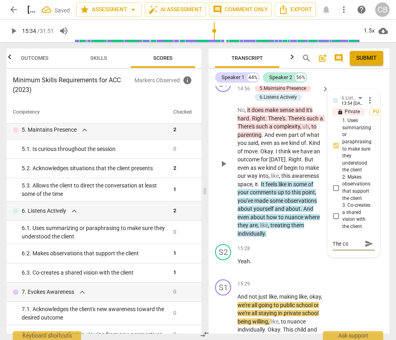
type textarea "The coa"
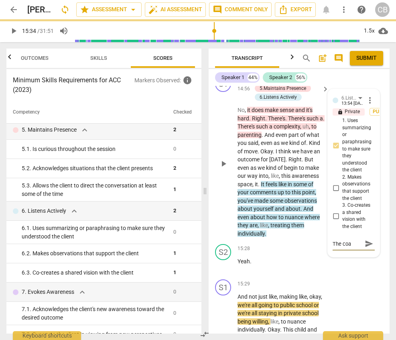
type textarea "The coac"
type textarea "The coach"
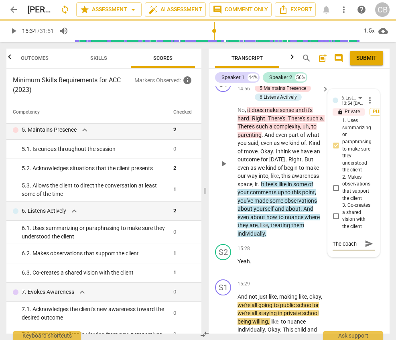
type textarea "The coach"
type textarea "The coach s"
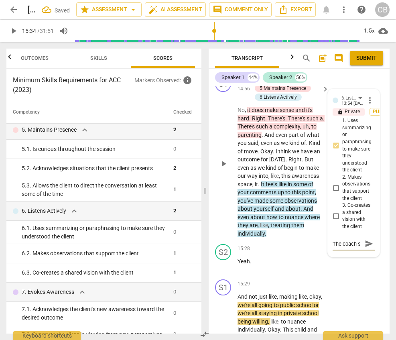
type textarea "The coach"
type textarea "The coach d"
type textarea "The coach de"
type textarea "The coach dem"
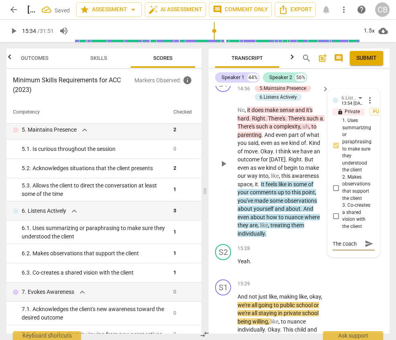
scroll to position [7, 0]
type textarea "The coach demo"
type textarea "The coach demon"
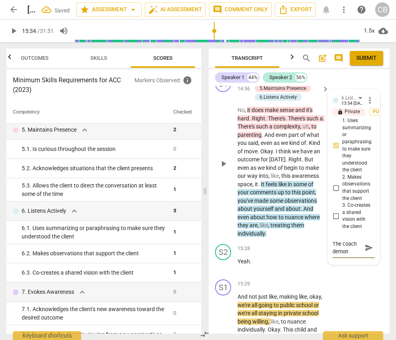
type textarea "The coach demons"
type textarea "The coach demonst"
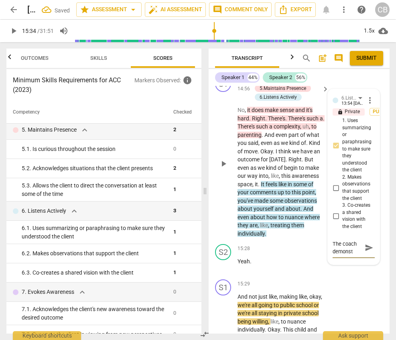
type textarea "The coach demonstr"
type textarea "The coach demonstra"
type textarea "The coach demonstrat"
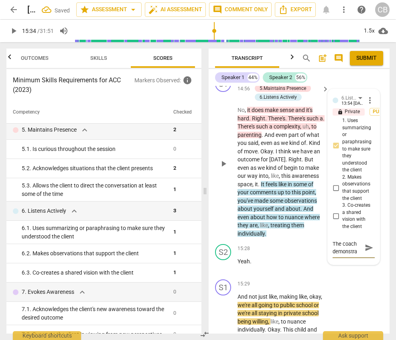
type textarea "The coach demonstrat"
type textarea "The coach demonstrate"
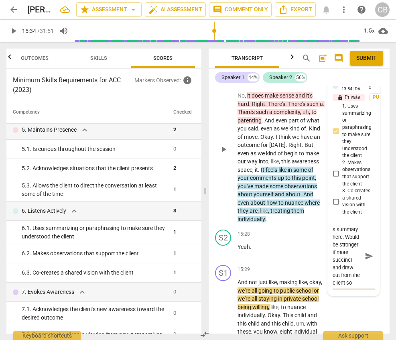
scroll to position [37, 0]
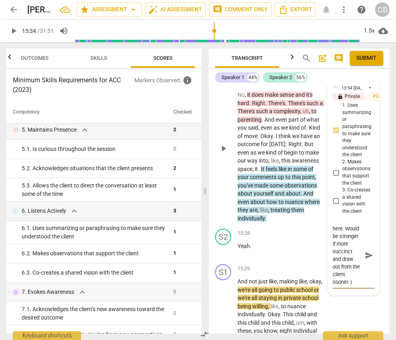
click at [333, 276] on textarea "The coach demonstrates summary here. Would be stronger if more succinct and dra…" at bounding box center [347, 255] width 29 height 61
click at [333, 260] on span "send" at bounding box center [369, 255] width 9 height 9
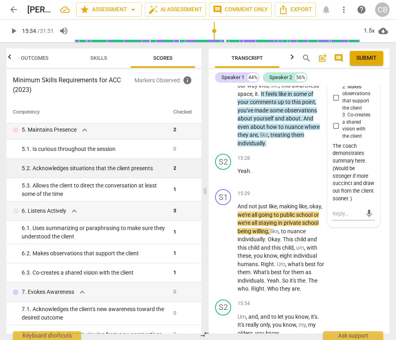
scroll to position [3976, 0]
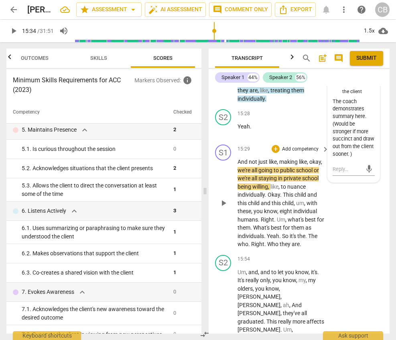
click at [225, 208] on span "play_arrow" at bounding box center [224, 203] width 10 height 10
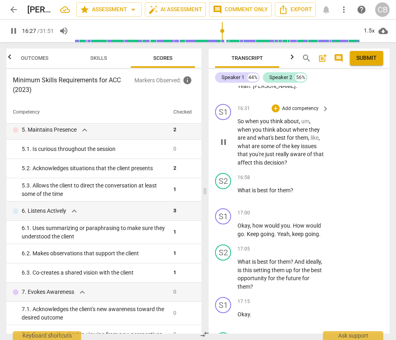
scroll to position [4383, 0]
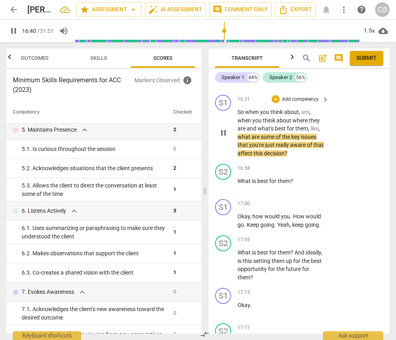
click at [224, 136] on span "pause" at bounding box center [224, 133] width 10 height 10
click at [262, 131] on span "what's" at bounding box center [266, 128] width 17 height 6
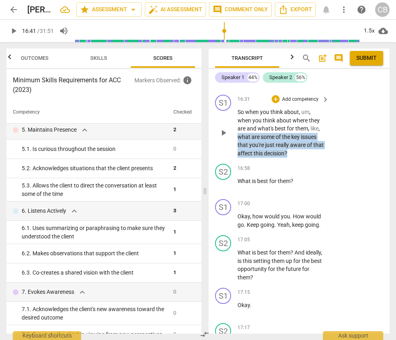
drag, startPoint x: 238, startPoint y: 137, endPoint x: 298, endPoint y: 153, distance: 61.8
click at [298, 153] on p "So when you think about , um , when you think about where they are and what's b…" at bounding box center [282, 132] width 88 height 49
click at [273, 99] on div "+" at bounding box center [276, 99] width 8 height 8
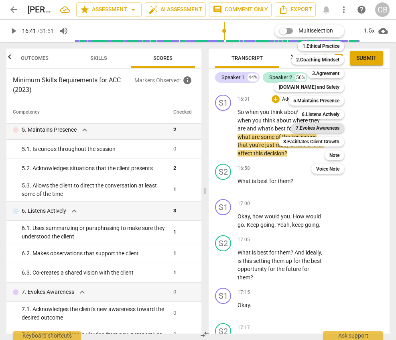
click at [332, 127] on b "7.Evokes Awareness" at bounding box center [318, 128] width 44 height 10
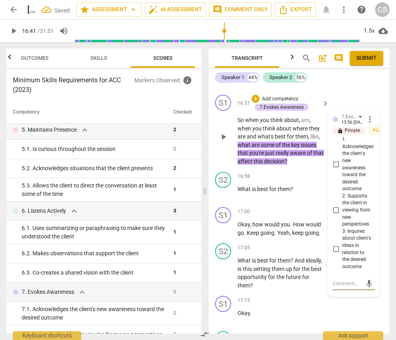
click at [333, 209] on input "2. Supports the client in viewing from new perspectives" at bounding box center [336, 211] width 13 height 10
click at [333, 310] on div "S1 play_arrow pause 17:15 + Add competency keyboard_arrow_right Okay ." at bounding box center [299, 310] width 181 height 35
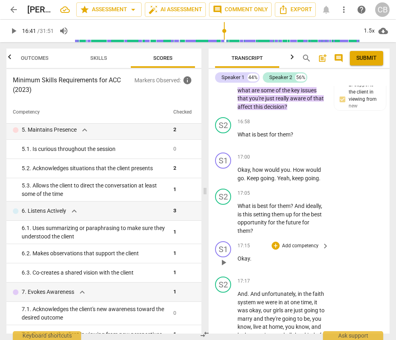
scroll to position [4439, 0]
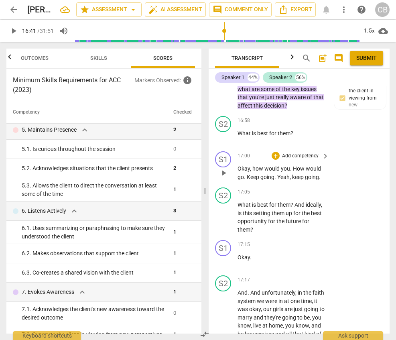
click at [224, 174] on span "play_arrow" at bounding box center [224, 173] width 10 height 10
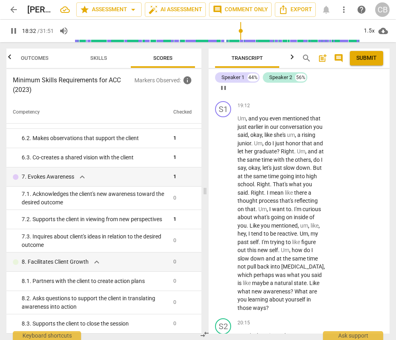
scroll to position [5203, 0]
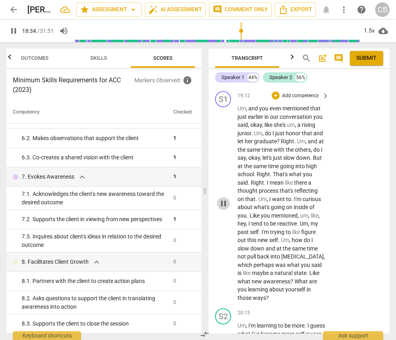
click at [225, 208] on span "pause" at bounding box center [224, 204] width 10 height 10
click at [225, 208] on span "play_arrow" at bounding box center [224, 204] width 10 height 10
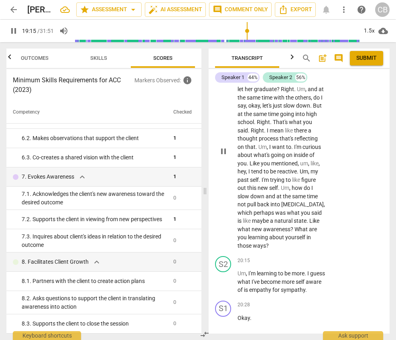
scroll to position [5259, 0]
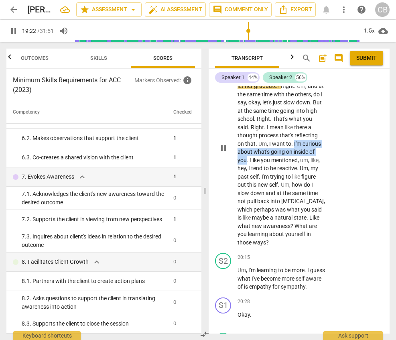
drag, startPoint x: 293, startPoint y: 152, endPoint x: 247, endPoint y: 169, distance: 49.1
click at [247, 169] on p "Um , and you even mentioned that just earlier in our conversation you said , ok…" at bounding box center [282, 148] width 88 height 198
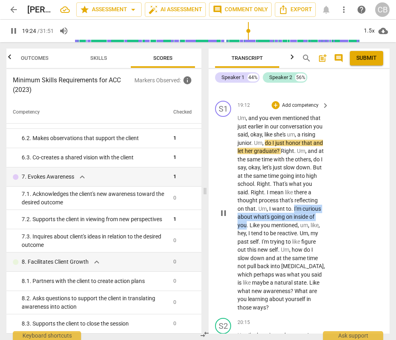
scroll to position [5176, 0]
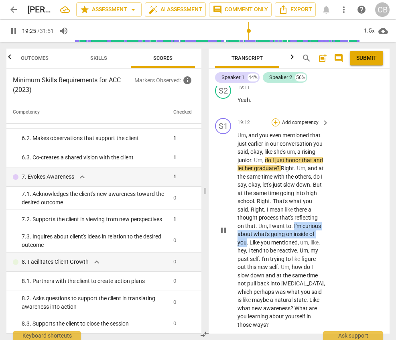
click at [275, 126] on div "+" at bounding box center [276, 122] width 8 height 8
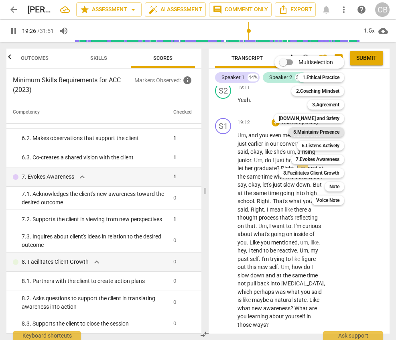
click at [313, 132] on b "5.Maintains Presence" at bounding box center [316, 132] width 46 height 10
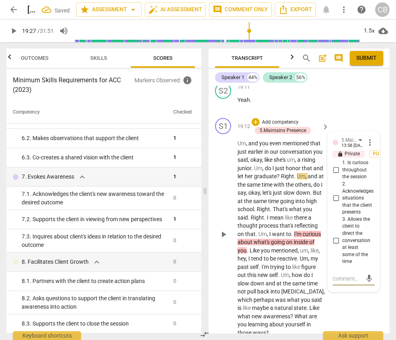
click at [333, 175] on input "1. Is curious throughout the session" at bounding box center [336, 170] width 13 height 10
click at [333, 316] on div "S1 play_arrow pause 19:12 + Add competency 5.Maintains Presence keyboard_arrow_…" at bounding box center [299, 227] width 181 height 225
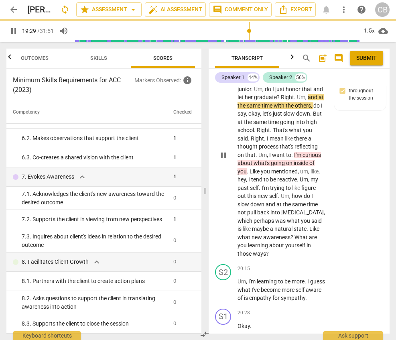
scroll to position [5257, 0]
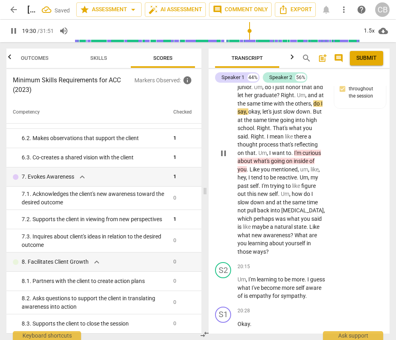
click at [274, 214] on span "into" at bounding box center [276, 210] width 11 height 6
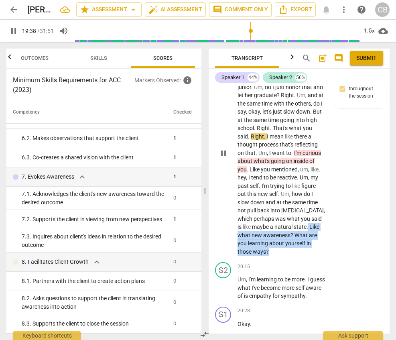
drag, startPoint x: 309, startPoint y: 237, endPoint x: 310, endPoint y: 258, distance: 21.3
click at [310, 256] on p "Um , and you even mentioned that just earlier in our conversation you said , ok…" at bounding box center [282, 157] width 88 height 198
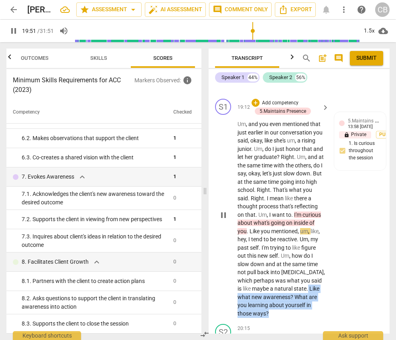
scroll to position [5190, 0]
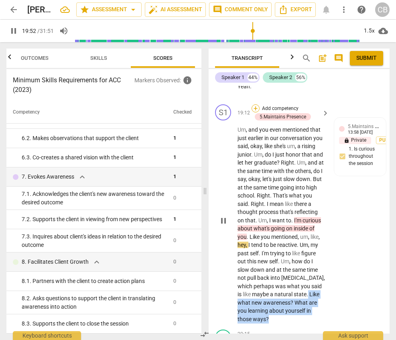
click at [257, 112] on div "+" at bounding box center [256, 108] width 8 height 8
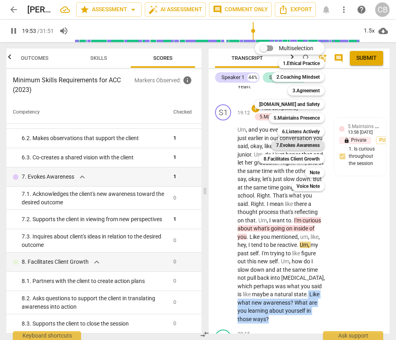
click at [303, 145] on b "7.Evokes Awareness" at bounding box center [298, 146] width 44 height 10
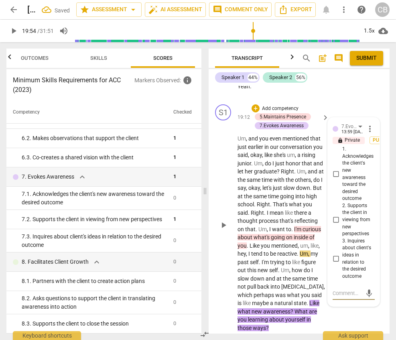
click at [333, 225] on input "2. Supports the client in viewing from new perspectives" at bounding box center [336, 220] width 13 height 10
click at [333, 297] on textarea at bounding box center [347, 293] width 29 height 8
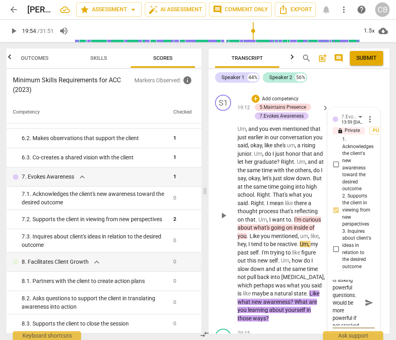
scroll to position [0, 0]
click at [333, 307] on textarea "The coach is asking powerful questions. Would be more powerful if not stacked (…" at bounding box center [347, 303] width 29 height 46
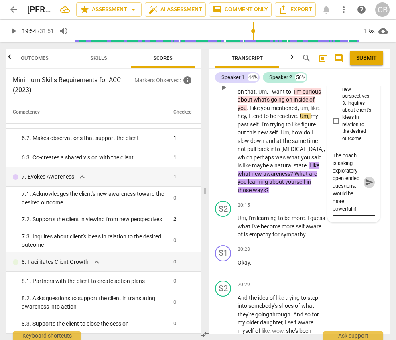
click at [333, 187] on span "send" at bounding box center [369, 182] width 9 height 9
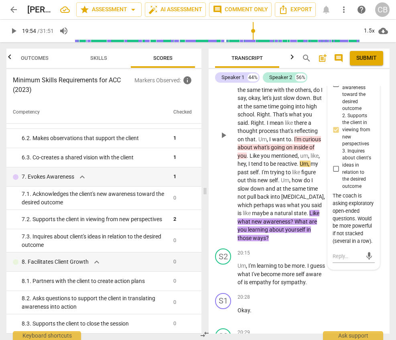
scroll to position [5281, 0]
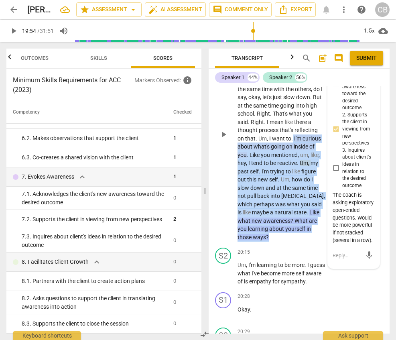
drag, startPoint x: 292, startPoint y: 146, endPoint x: 298, endPoint y: 248, distance: 101.7
click at [298, 241] on p "Um , and you even mentioned that just earlier in our conversation you said , ok…" at bounding box center [282, 143] width 88 height 198
copy p "I'm curious about what's going on inside of you . Like you mentioned , um , lik…"
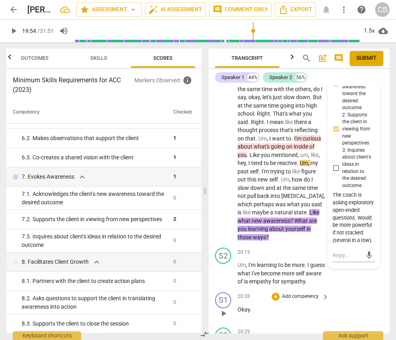
click at [333, 302] on div "S1 play_arrow pause 20:28 + Add competency keyboard_arrow_right Okay ." at bounding box center [299, 306] width 181 height 35
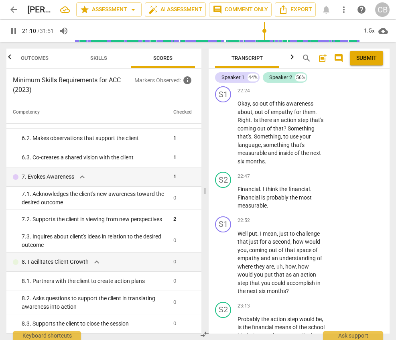
scroll to position [6144, 0]
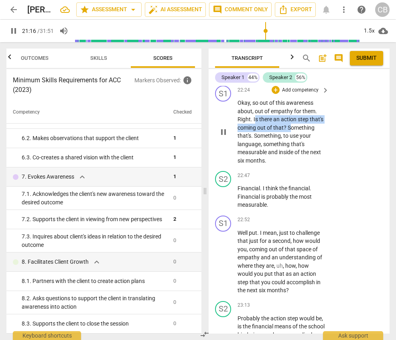
drag, startPoint x: 254, startPoint y: 144, endPoint x: 289, endPoint y: 155, distance: 37.0
click at [289, 155] on p "Okay , so out of this awareness about , out of empathy for them . Right . Is th…" at bounding box center [282, 132] width 88 height 66
click at [278, 122] on span "an" at bounding box center [277, 119] width 8 height 6
drag, startPoint x: 253, startPoint y: 128, endPoint x: 287, endPoint y: 150, distance: 40.6
click at [287, 150] on p "Okay , so out of this awareness about , out of empathy for them . Right . Is th…" at bounding box center [282, 132] width 88 height 66
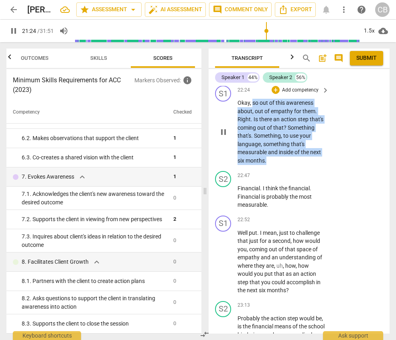
click at [269, 165] on p "Okay , so out of this awareness about , out of empathy for them . Right . Is th…" at bounding box center [282, 132] width 88 height 66
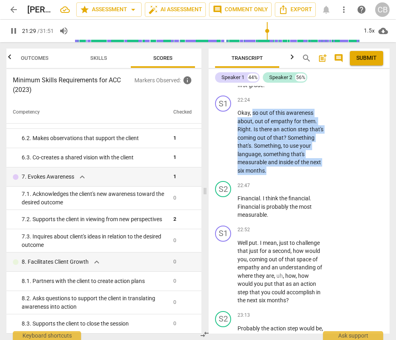
scroll to position [6158, 0]
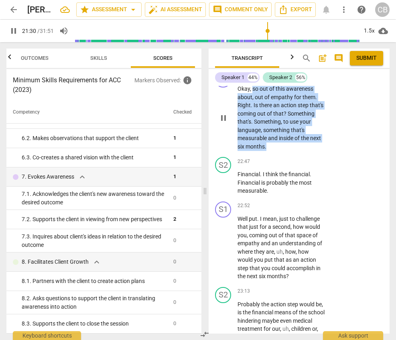
click at [274, 80] on div "+" at bounding box center [276, 76] width 8 height 8
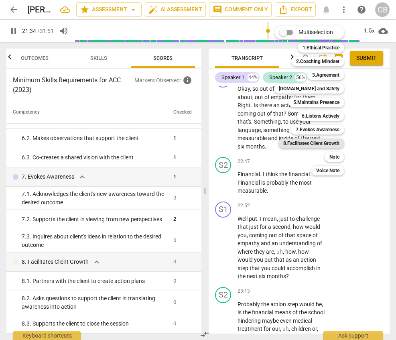
click at [312, 143] on b "8.Facilitates Client Growth" at bounding box center [311, 143] width 56 height 10
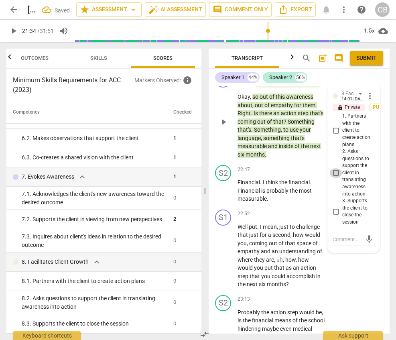
click at [333, 178] on input "2. Asks questions to support the client in translating awareness into action" at bounding box center [336, 173] width 13 height 10
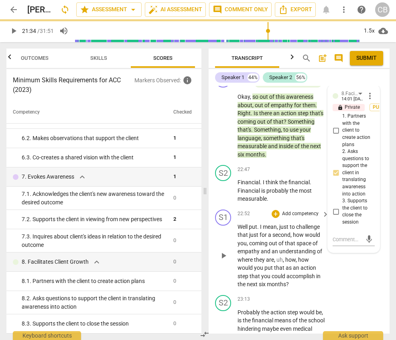
click at [333, 292] on div "S1 play_arrow pause 22:52 + Add competency keyboard_arrow_right Well put . I me…" at bounding box center [299, 249] width 181 height 86
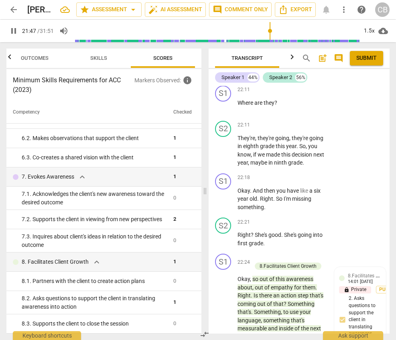
scroll to position [5981, 0]
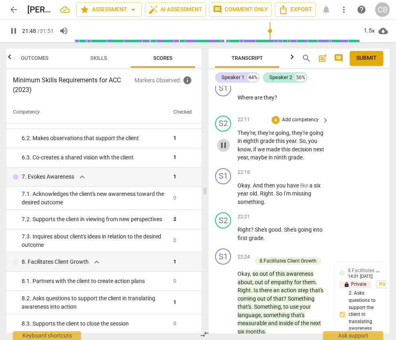
click at [221, 150] on span "pause" at bounding box center [224, 146] width 10 height 10
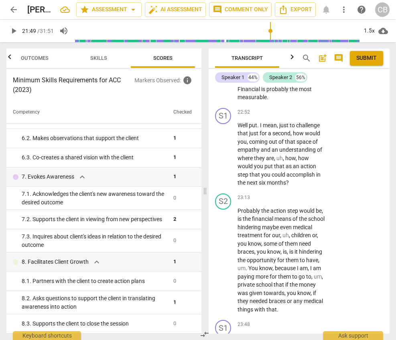
scroll to position [6269, 0]
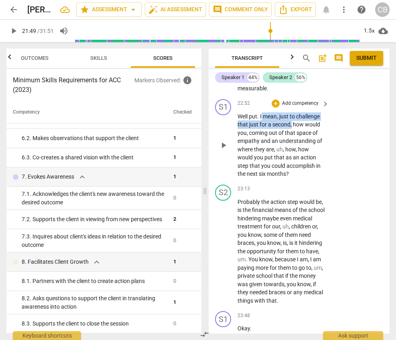
drag, startPoint x: 261, startPoint y: 141, endPoint x: 291, endPoint y: 146, distance: 30.2
click at [291, 146] on p "Well put . I mean , just to challenge that just for a second , how would you , …" at bounding box center [282, 145] width 88 height 66
click at [275, 108] on div "+" at bounding box center [276, 104] width 8 height 8
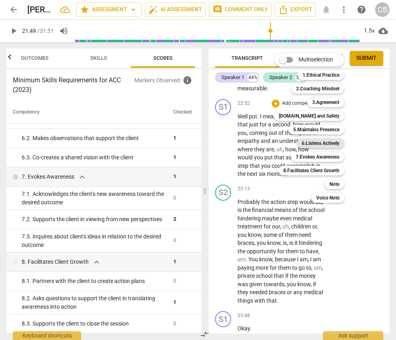
click at [324, 143] on b "6.Listens Actively" at bounding box center [321, 143] width 38 height 10
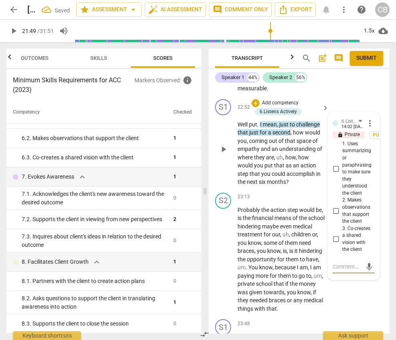
click at [333, 216] on input "2. Makes observations that support the client" at bounding box center [336, 211] width 13 height 10
click at [333, 271] on textarea at bounding box center [347, 267] width 29 height 8
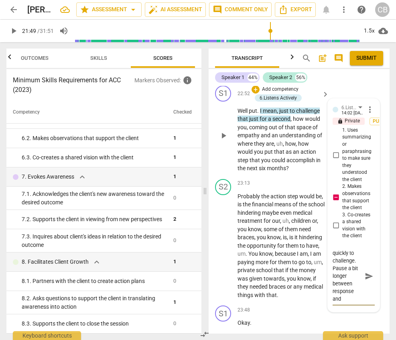
scroll to position [22, 0]
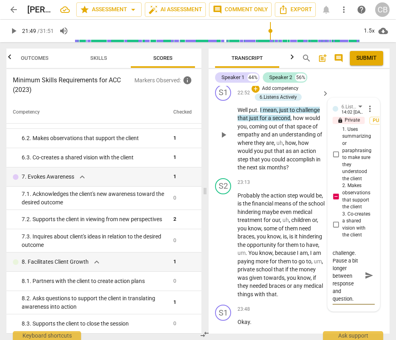
click at [333, 292] on textarea "The coach jumped in quickly to challenge. Pause a bit longer between response a…" at bounding box center [347, 274] width 29 height 53
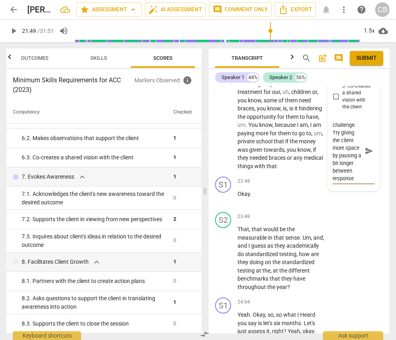
scroll to position [46, 0]
click at [333, 257] on div "S2 play_arrow pause 23:48 + Add competency keyboard_arrow_right That , that wou…" at bounding box center [299, 252] width 181 height 86
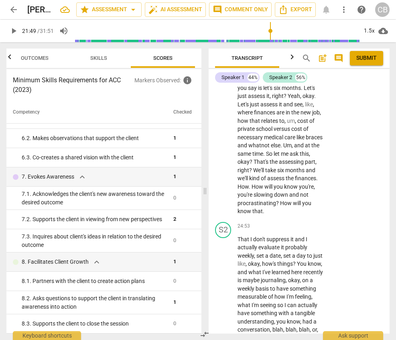
scroll to position [6648, 0]
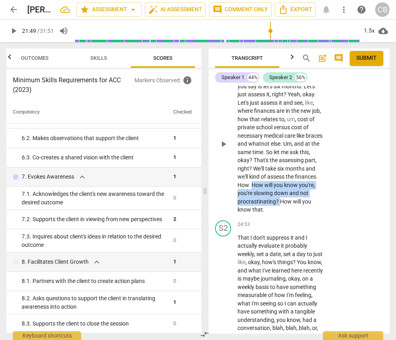
drag, startPoint x: 276, startPoint y: 218, endPoint x: 291, endPoint y: 231, distance: 19.3
click at [291, 214] on p "Yeah . Okay , so , so what I Heard you say is let's six months . Let's just ass…" at bounding box center [282, 144] width 88 height 140
click at [274, 69] on div "+" at bounding box center [276, 65] width 8 height 8
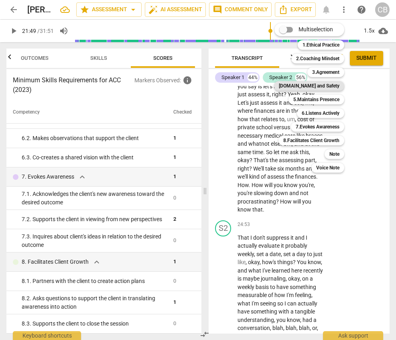
click at [322, 82] on b "[DOMAIN_NAME] and Safety" at bounding box center [309, 86] width 61 height 10
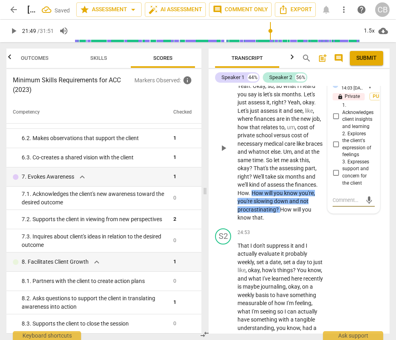
click at [333, 149] on input "2. Explores the client's expression of feelings" at bounding box center [336, 145] width 13 height 10
click at [333, 285] on div "S2 play_arrow pause 24:53 + Add competency keyboard_arrow_right That I don't su…" at bounding box center [299, 309] width 181 height 168
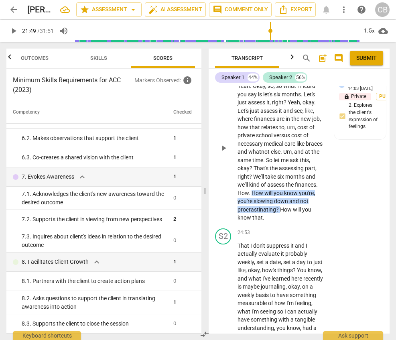
click at [265, 180] on span "We'll" at bounding box center [259, 176] width 12 height 6
click at [333, 134] on div "[DOMAIN_NAME] and Safety [PERSON_NAME] 14:03 [DATE] lock Private Publish 2. Exp…" at bounding box center [360, 107] width 42 height 56
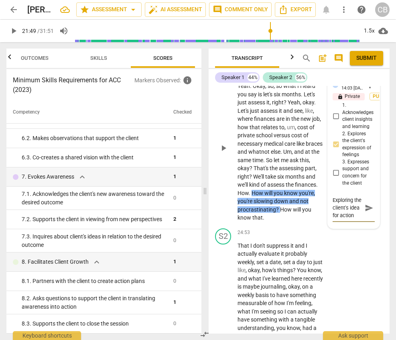
scroll to position [7, 0]
click at [333, 149] on input "2. Explores the client's expression of feelings" at bounding box center [336, 145] width 13 height 10
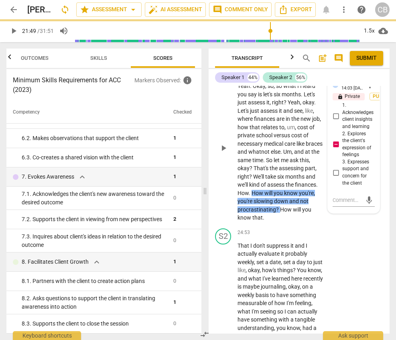
scroll to position [0, 0]
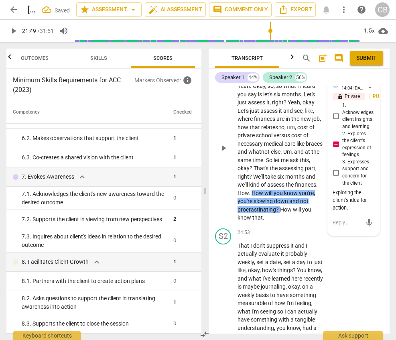
click at [333, 149] on input "2. Explores the client's expression of feelings" at bounding box center [336, 145] width 13 height 10
click at [333, 90] on span "more_vert" at bounding box center [370, 85] width 10 height 10
click at [333, 133] on li "Delete" at bounding box center [376, 132] width 28 height 15
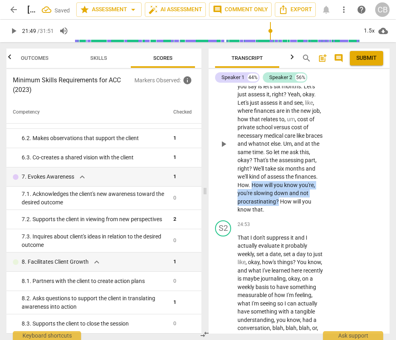
drag, startPoint x: 277, startPoint y: 218, endPoint x: 287, endPoint y: 231, distance: 16.8
click at [287, 214] on p "Yeah . Okay , so , so what I Heard you say is let's six months . Let's just ass…" at bounding box center [282, 144] width 88 height 140
click at [274, 69] on div "+" at bounding box center [276, 65] width 8 height 8
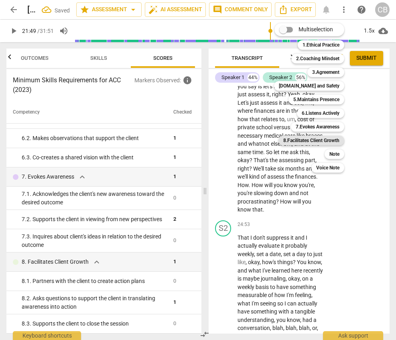
click at [318, 140] on b "8.Facilitates Client Growth" at bounding box center [311, 141] width 56 height 10
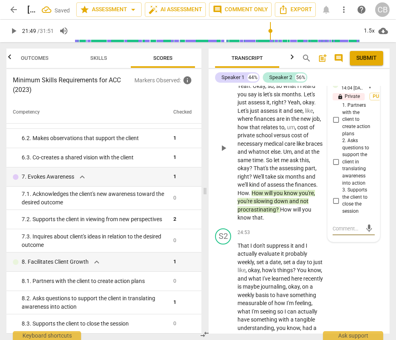
click at [333, 124] on input "1. Partners with the client to create action plans" at bounding box center [336, 120] width 13 height 10
click at [333, 232] on textarea at bounding box center [347, 229] width 29 height 8
click at [333, 244] on span "send" at bounding box center [369, 240] width 9 height 9
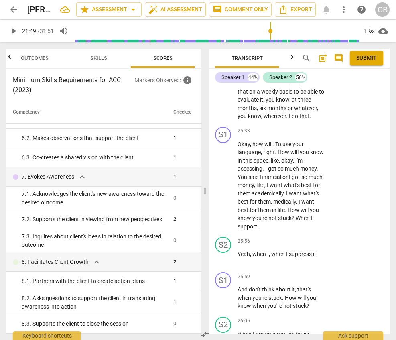
scroll to position [6918, 0]
drag, startPoint x: 276, startPoint y: 176, endPoint x: 277, endPoint y: 188, distance: 12.1
click at [277, 188] on p "Okay , how will . To use your language , right . How will you know in this spac…" at bounding box center [282, 185] width 88 height 91
click at [275, 135] on div "+" at bounding box center [276, 131] width 8 height 8
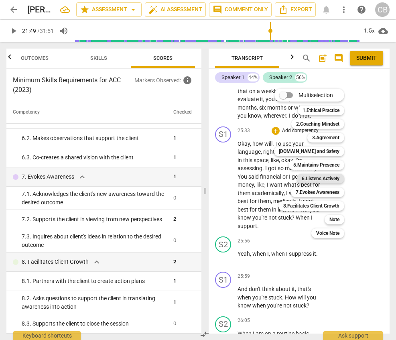
click at [324, 178] on b "6.Listens Actively" at bounding box center [321, 179] width 38 height 10
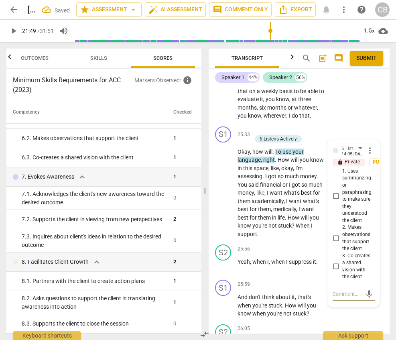
scroll to position [6921, 0]
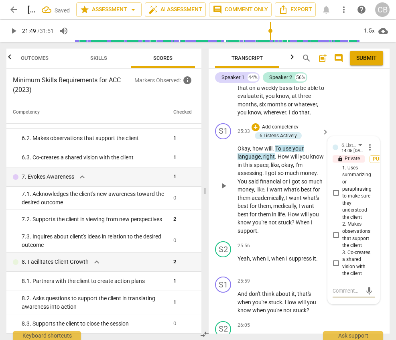
click at [333, 240] on input "2. Makes observations that support the client" at bounding box center [336, 235] width 13 height 10
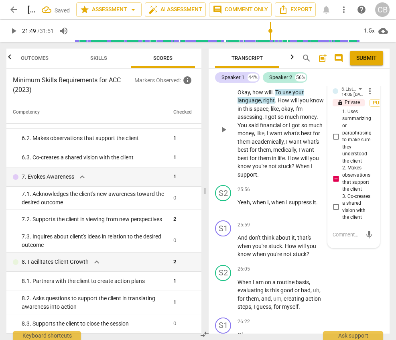
scroll to position [7017, 0]
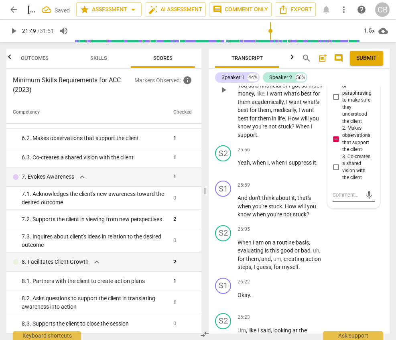
click at [333, 199] on textarea at bounding box center [347, 195] width 29 height 8
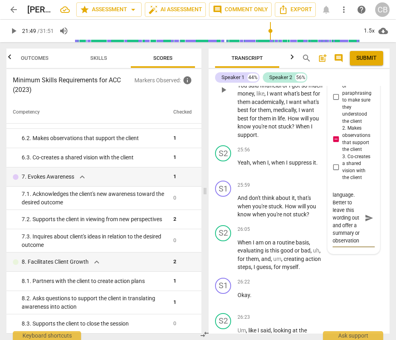
scroll to position [45, 0]
click at [333, 222] on span "send" at bounding box center [369, 218] width 9 height 9
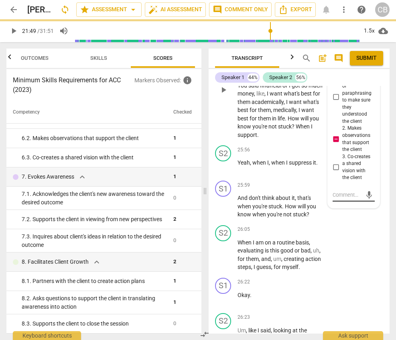
scroll to position [0, 0]
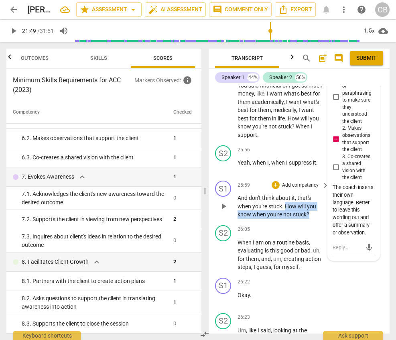
drag, startPoint x: 285, startPoint y: 240, endPoint x: 314, endPoint y: 250, distance: 30.6
click at [314, 219] on p "And don't think about it , that's when you're stuck . How will you know when yo…" at bounding box center [282, 206] width 88 height 25
click at [275, 189] on div "+" at bounding box center [276, 185] width 8 height 8
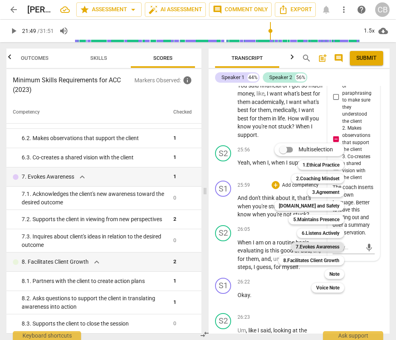
click at [314, 243] on b "7.Evokes Awareness" at bounding box center [318, 247] width 44 height 10
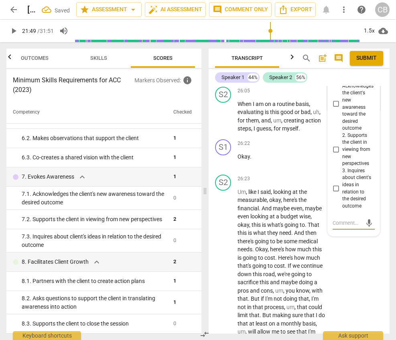
scroll to position [7157, 0]
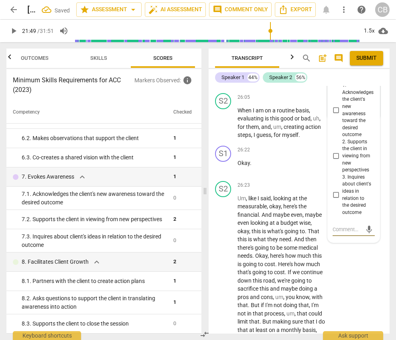
click at [333, 115] on input "1. Acknowledges the client's new awareness toward the desired outcome" at bounding box center [336, 111] width 13 height 10
click at [333, 300] on div "S2 play_arrow pause 26:23 + Add competency keyboard_arrow_right Um , like I sai…" at bounding box center [299, 270] width 181 height 184
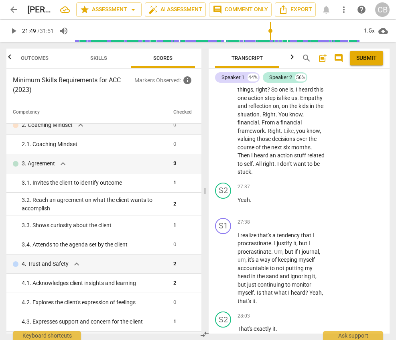
scroll to position [7461, 0]
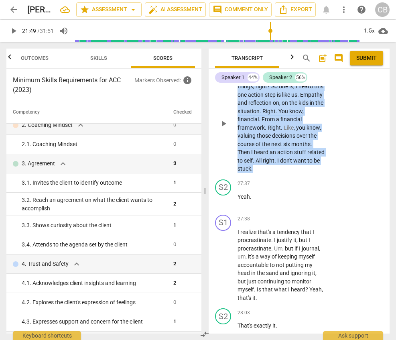
drag, startPoint x: 275, startPoint y: 112, endPoint x: 283, endPoint y: 200, distance: 88.3
click at [283, 173] on p "Yeah . So , okay , so I heard two things , right ? So one is , I heard this one…" at bounding box center [282, 123] width 88 height 99
click at [277, 69] on div "+" at bounding box center [276, 65] width 8 height 8
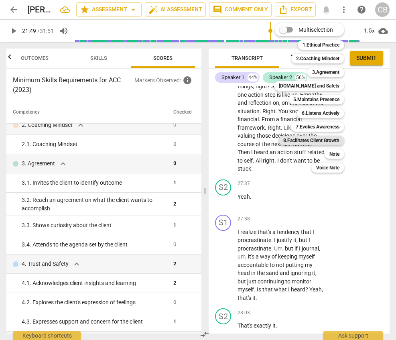
click at [311, 142] on b "8.Facilitates Client Growth" at bounding box center [311, 141] width 56 height 10
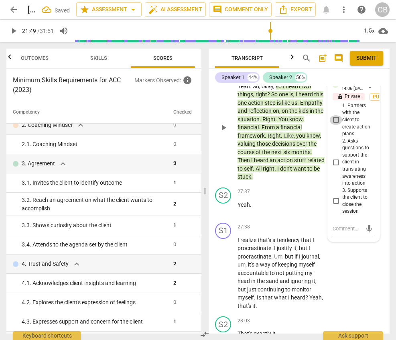
click at [333, 125] on input "1. Partners with the client to create action plans" at bounding box center [336, 120] width 13 height 10
click at [333, 232] on textarea at bounding box center [347, 229] width 29 height 8
click at [333, 90] on span "more_vert" at bounding box center [370, 85] width 10 height 10
click at [333, 131] on li "Delete" at bounding box center [376, 132] width 28 height 15
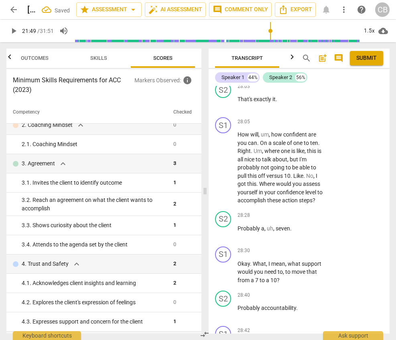
scroll to position [7691, 0]
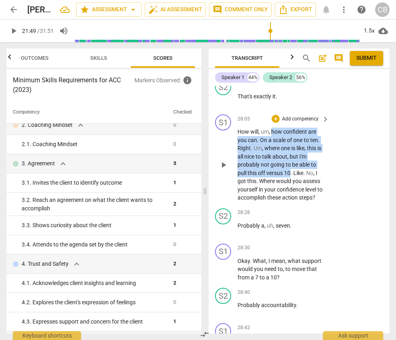
drag, startPoint x: 273, startPoint y: 163, endPoint x: 292, endPoint y: 204, distance: 45.3
click at [292, 202] on p "How will , um , how confident are you can . On a scale of one to ten . Right . …" at bounding box center [282, 165] width 88 height 74
click at [277, 123] on div "+" at bounding box center [276, 119] width 8 height 8
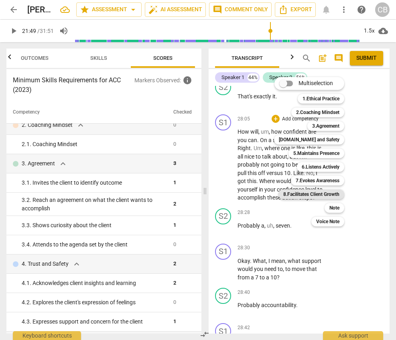
click at [316, 192] on b "8.Facilitates Client Growth" at bounding box center [311, 194] width 56 height 10
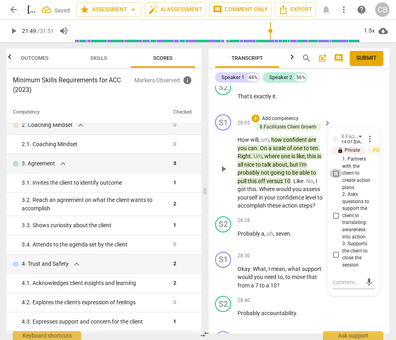
click at [333, 178] on input "1. Partners with the client to create action plans" at bounding box center [336, 174] width 13 height 10
click at [333, 111] on div "S2 play_arrow pause 28:03 + Add competency keyboard_arrow_right That's exactly …" at bounding box center [299, 93] width 181 height 35
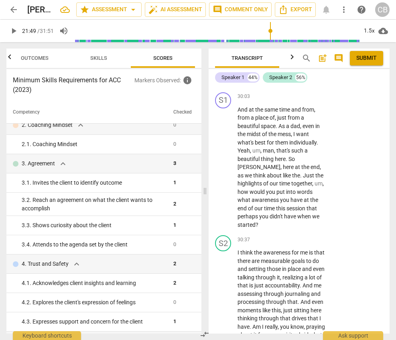
scroll to position [8398, 0]
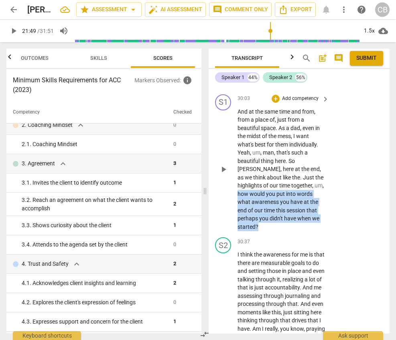
drag, startPoint x: 272, startPoint y: 227, endPoint x: 301, endPoint y: 261, distance: 45.0
click at [301, 231] on p "And at the same time and from , from a place of , just from a beautiful space .…" at bounding box center [282, 170] width 88 height 124
click at [274, 103] on div "+" at bounding box center [276, 99] width 8 height 8
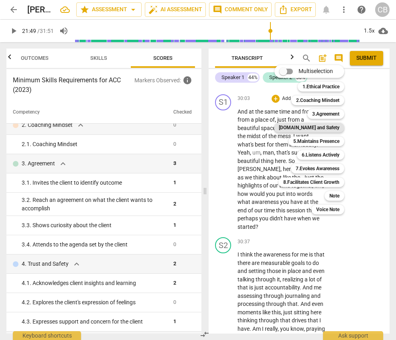
click at [326, 124] on b "[DOMAIN_NAME] and Safety" at bounding box center [309, 128] width 61 height 10
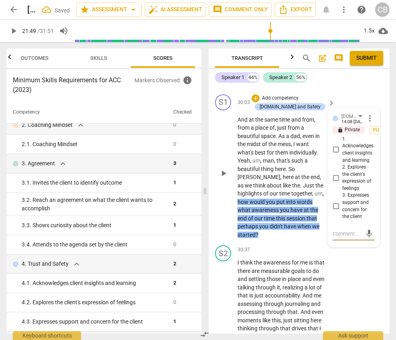
click at [333, 155] on input "1. Acknowledges client insights and learning" at bounding box center [336, 150] width 13 height 10
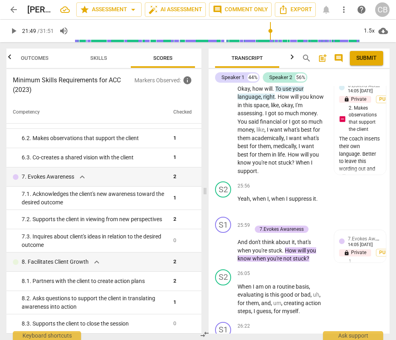
scroll to position [7016, 0]
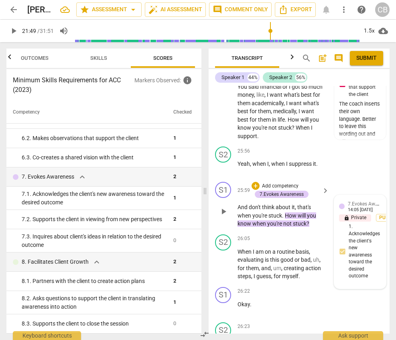
click at [333, 207] on span "7.Evokes Awareness" at bounding box center [370, 204] width 44 height 8
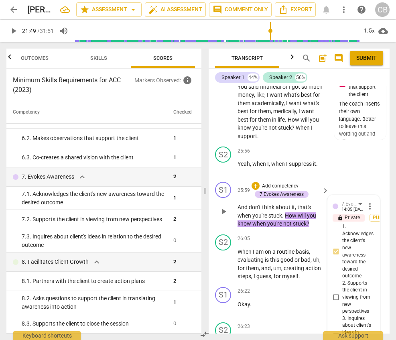
scroll to position [7210, 0]
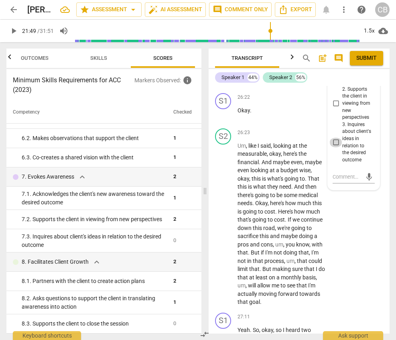
click at [333, 147] on input "3. Inquires about client's ideas in relation to the desired outcome" at bounding box center [336, 143] width 13 height 10
click at [333, 63] on input "1. Acknowledges the client's new awareness toward the desired outcome" at bounding box center [336, 58] width 13 height 10
click at [333, 253] on div "S2 play_arrow pause 26:23 + Add competency keyboard_arrow_right Um , like I sai…" at bounding box center [299, 217] width 181 height 184
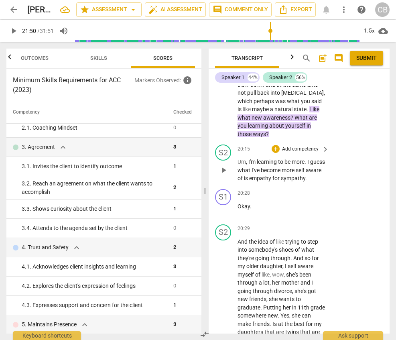
scroll to position [5383, 0]
click at [285, 105] on span "was" at bounding box center [281, 101] width 12 height 6
click at [295, 105] on span "what" at bounding box center [294, 101] width 14 height 6
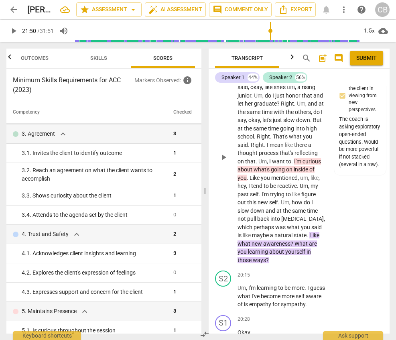
scroll to position [5266, 0]
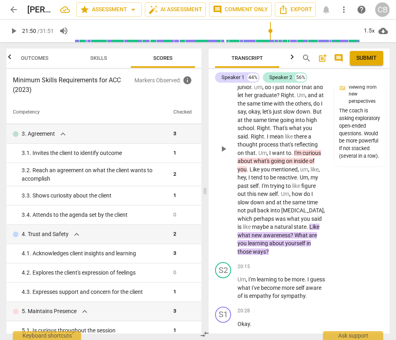
click at [310, 230] on span "." at bounding box center [308, 227] width 3 height 6
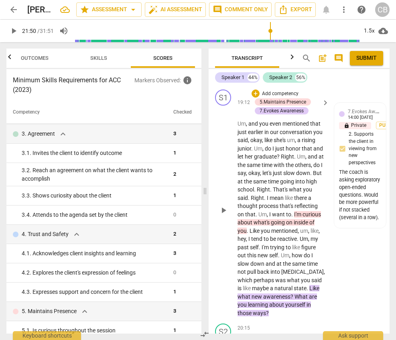
scroll to position [5211, 0]
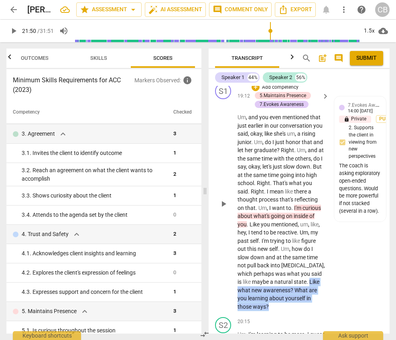
drag, startPoint x: 311, startPoint y: 289, endPoint x: 312, endPoint y: 312, distance: 23.3
click at [312, 311] on p "Um , and you even mentioned that just earlier in our conversation you said , ok…" at bounding box center [282, 212] width 88 height 198
click at [333, 114] on div "14:00 [DATE]" at bounding box center [360, 111] width 25 height 5
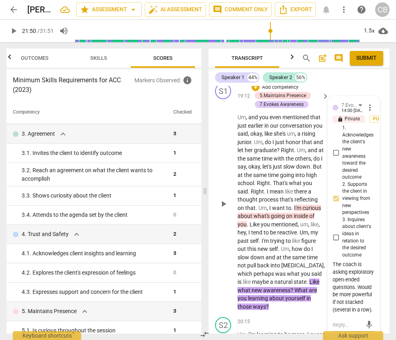
click at [288, 186] on span "That's" at bounding box center [281, 183] width 16 height 6
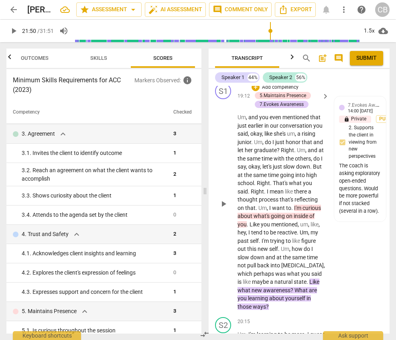
drag, startPoint x: 293, startPoint y: 214, endPoint x: 293, endPoint y: 226, distance: 12.8
click at [293, 226] on p "Um , and you even mentioned that just earlier in our conversation you said , ok…" at bounding box center [282, 212] width 88 height 198
click at [286, 277] on span "was" at bounding box center [281, 274] width 12 height 6
click at [297, 261] on span "same" at bounding box center [299, 257] width 15 height 6
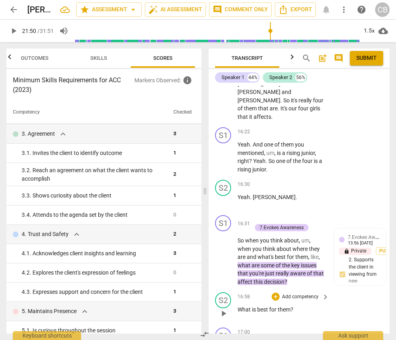
scroll to position [4256, 0]
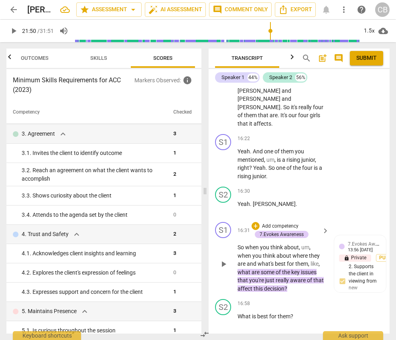
click at [253, 259] on p "So when you think about , um , when you think about where they are and what's b…" at bounding box center [282, 267] width 88 height 49
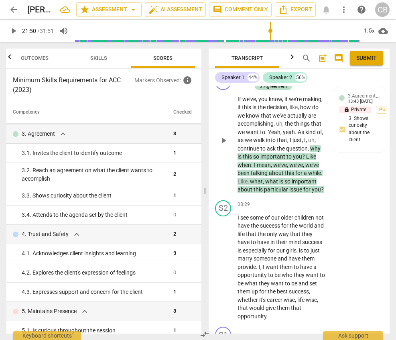
scroll to position [2119, 0]
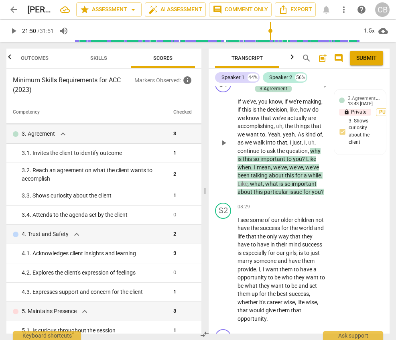
click at [290, 138] on span "yeah" at bounding box center [289, 134] width 12 height 6
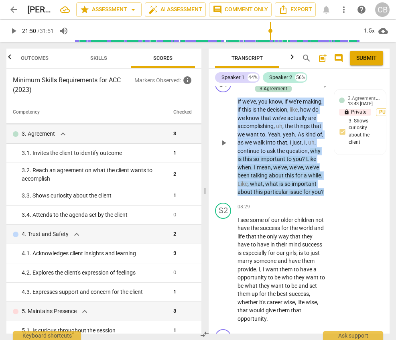
drag, startPoint x: 253, startPoint y: 216, endPoint x: 237, endPoint y: 201, distance: 22.4
click at [237, 200] on div "S1 play_arrow pause 07:58 + Add competency 3.Agreement keyboard_arrow_right If …" at bounding box center [299, 136] width 181 height 126
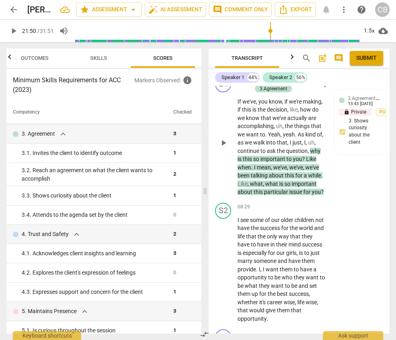
click at [253, 196] on p "If we've , you know , if we're making , if this is the decision , like , how do…" at bounding box center [282, 147] width 88 height 99
drag, startPoint x: 248, startPoint y: 216, endPoint x: 250, endPoint y: 199, distance: 16.5
click at [250, 196] on p "If we've , you know , if we're making , if this is the decision , like , how do…" at bounding box center [282, 147] width 88 height 99
click at [256, 84] on div "+" at bounding box center [256, 80] width 8 height 8
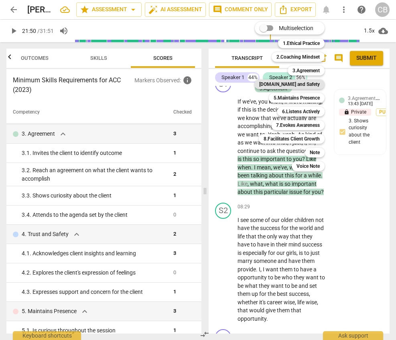
click at [304, 85] on b "[DOMAIN_NAME] and Safety" at bounding box center [289, 84] width 61 height 10
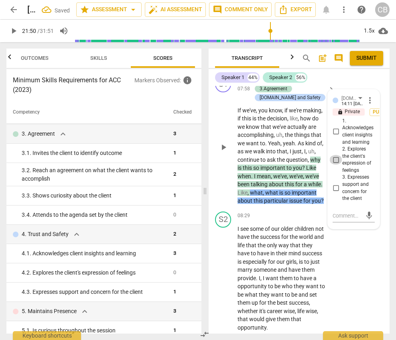
click at [333, 165] on input "2. Explores the client's expression of feelings" at bounding box center [336, 160] width 13 height 10
click at [333, 285] on div "S2 play_arrow pause 08:29 + Add competency keyboard_arrow_right I see some of o…" at bounding box center [299, 271] width 181 height 127
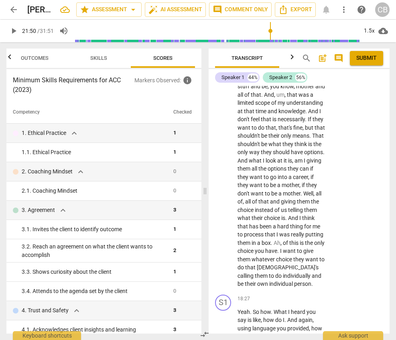
scroll to position [5120, 0]
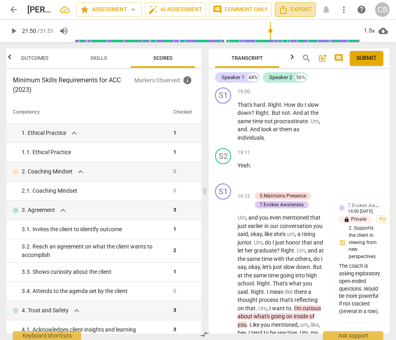
click at [287, 8] on icon "Export" at bounding box center [284, 10] width 10 height 10
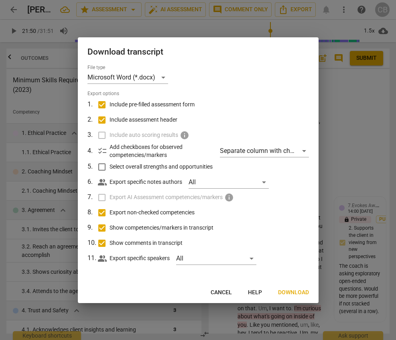
click at [290, 295] on span "Download" at bounding box center [293, 293] width 31 height 8
